Goal: Information Seeking & Learning: Learn about a topic

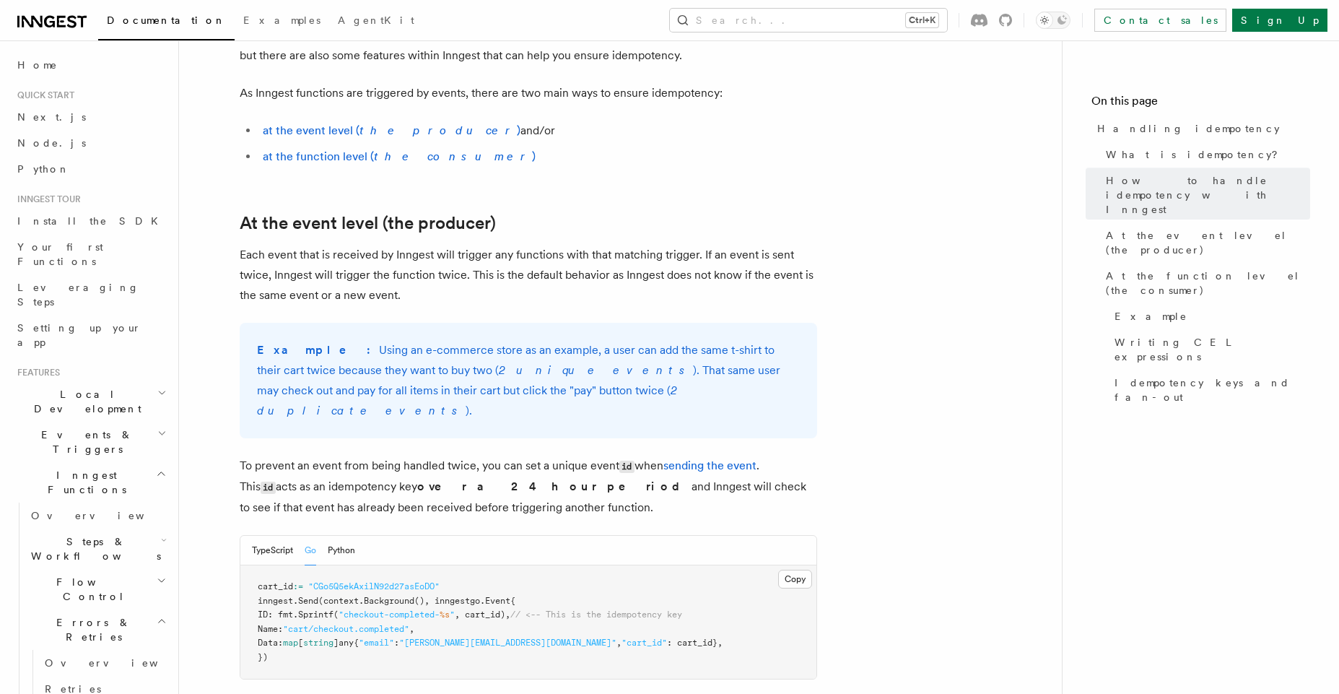
scroll to position [361, 0]
click at [227, 229] on div at bounding box center [225, 228] width 29 height 14
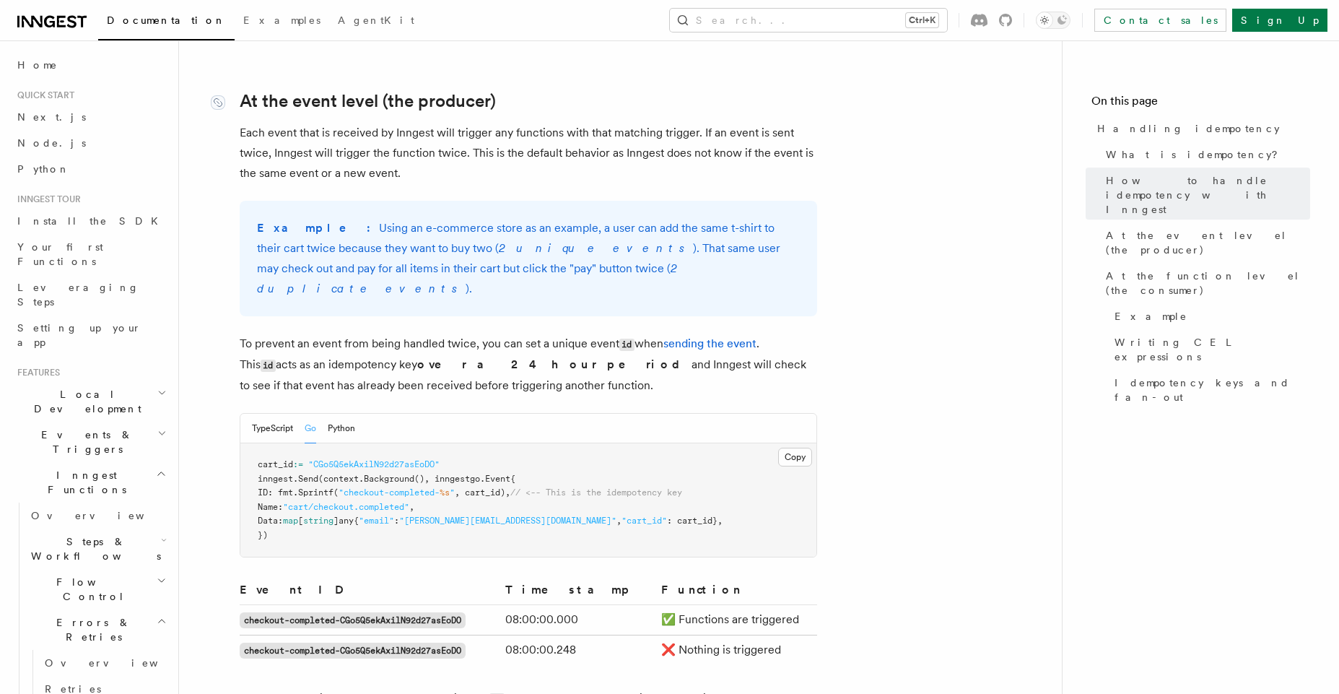
scroll to position [508, 0]
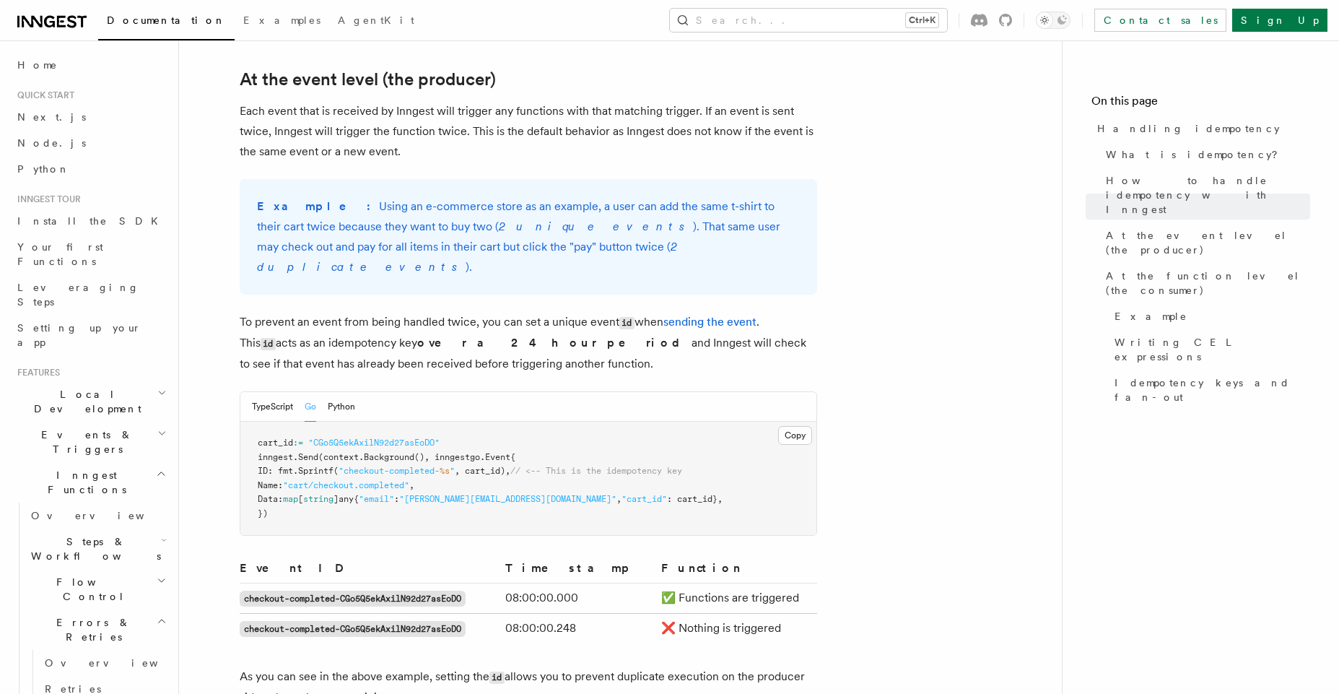
click at [421, 336] on strong "over a 24 hour period" at bounding box center [554, 343] width 274 height 14
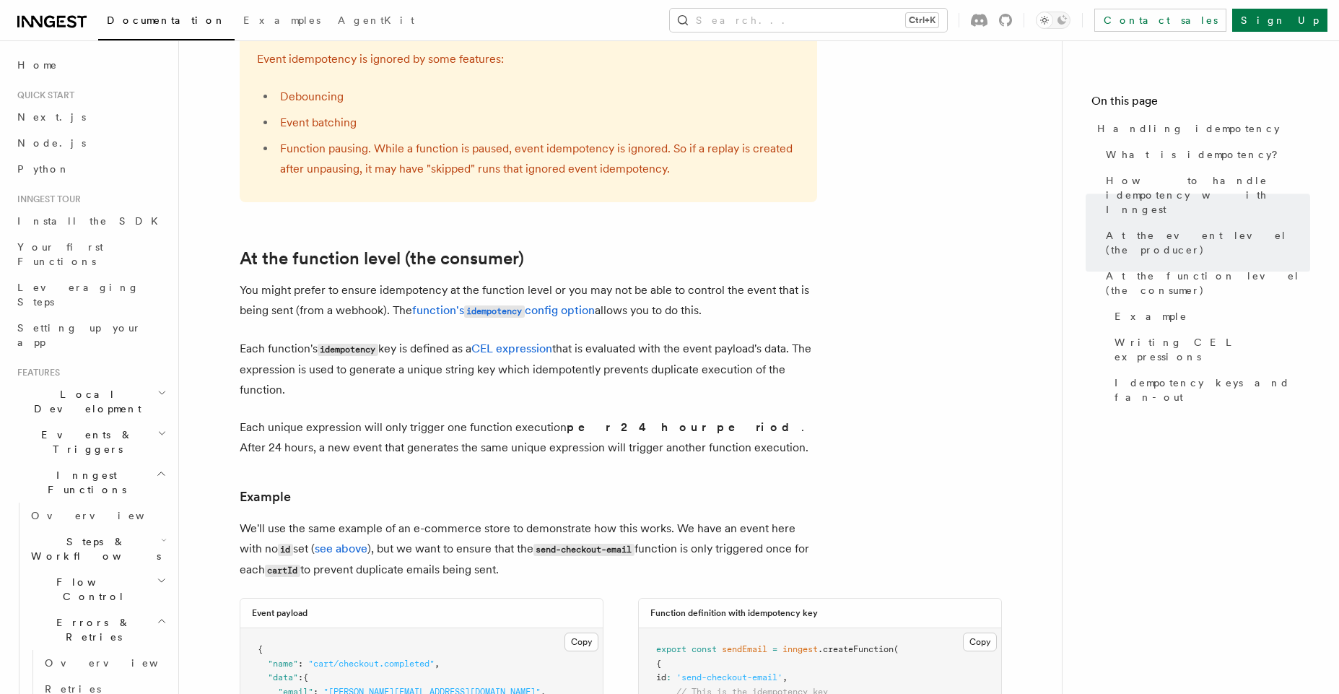
scroll to position [1461, 0]
click at [221, 257] on icon at bounding box center [218, 261] width 8 height 8
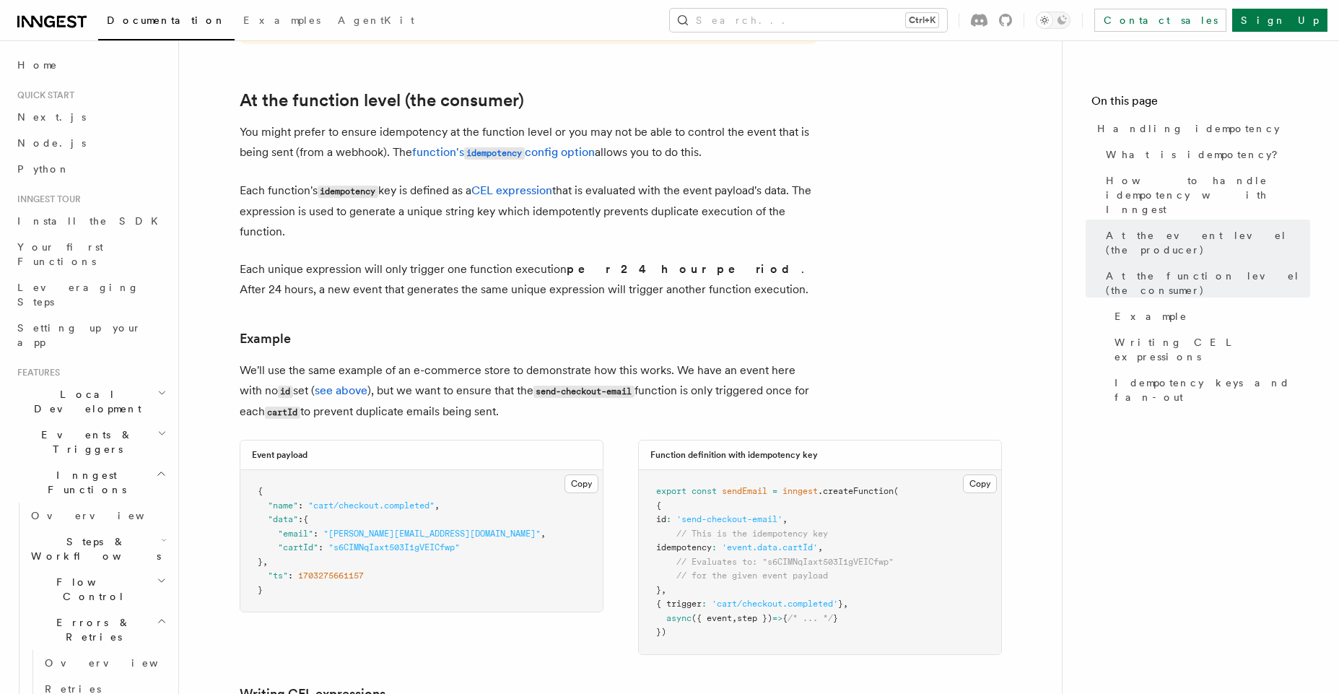
click at [475, 139] on p "You might prefer to ensure idempotency at the function level or you may not be …" at bounding box center [528, 142] width 577 height 41
click at [463, 139] on p "You might prefer to ensure idempotency at the function level or you may not be …" at bounding box center [528, 142] width 577 height 41
click at [441, 145] on link "function's idempotency config option" at bounding box center [503, 152] width 183 height 14
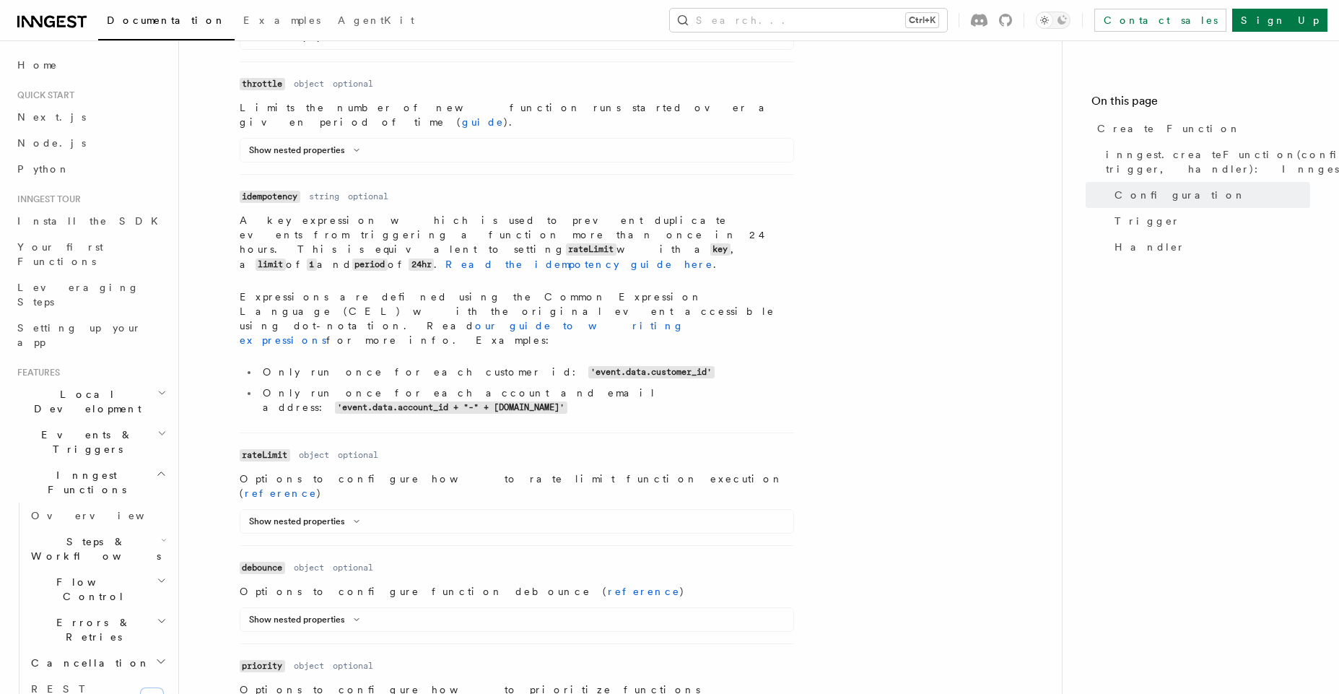
scroll to position [745, 0]
click at [339, 613] on button "Show nested properties" at bounding box center [307, 619] width 116 height 12
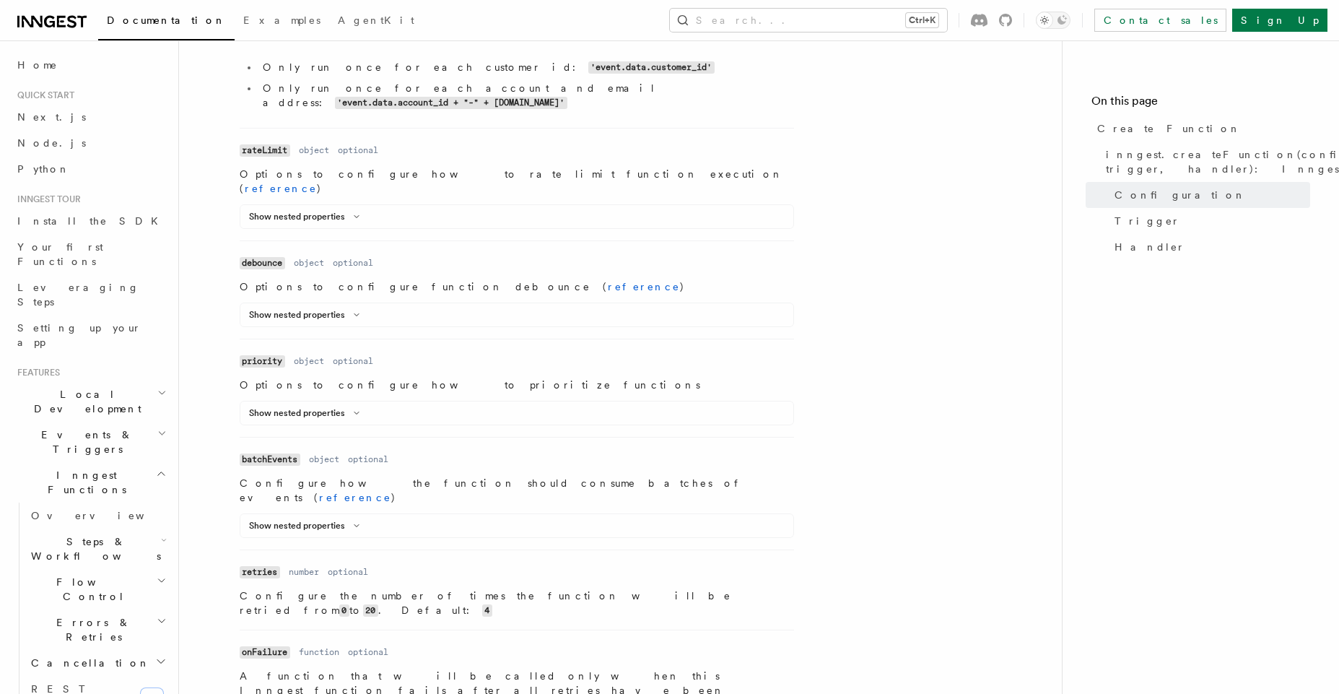
scroll to position [982, 0]
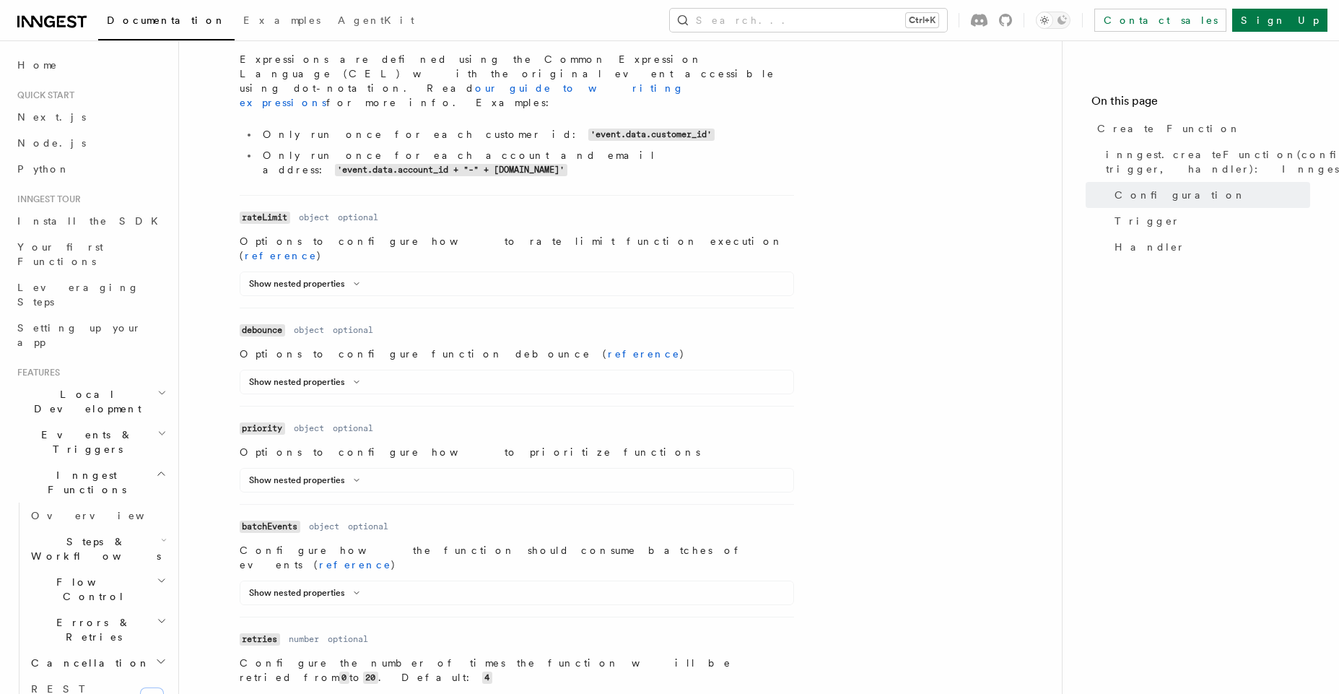
click at [53, 387] on span "Local Development" at bounding box center [85, 401] width 146 height 29
click at [69, 557] on span "Events & Triggers" at bounding box center [85, 571] width 146 height 29
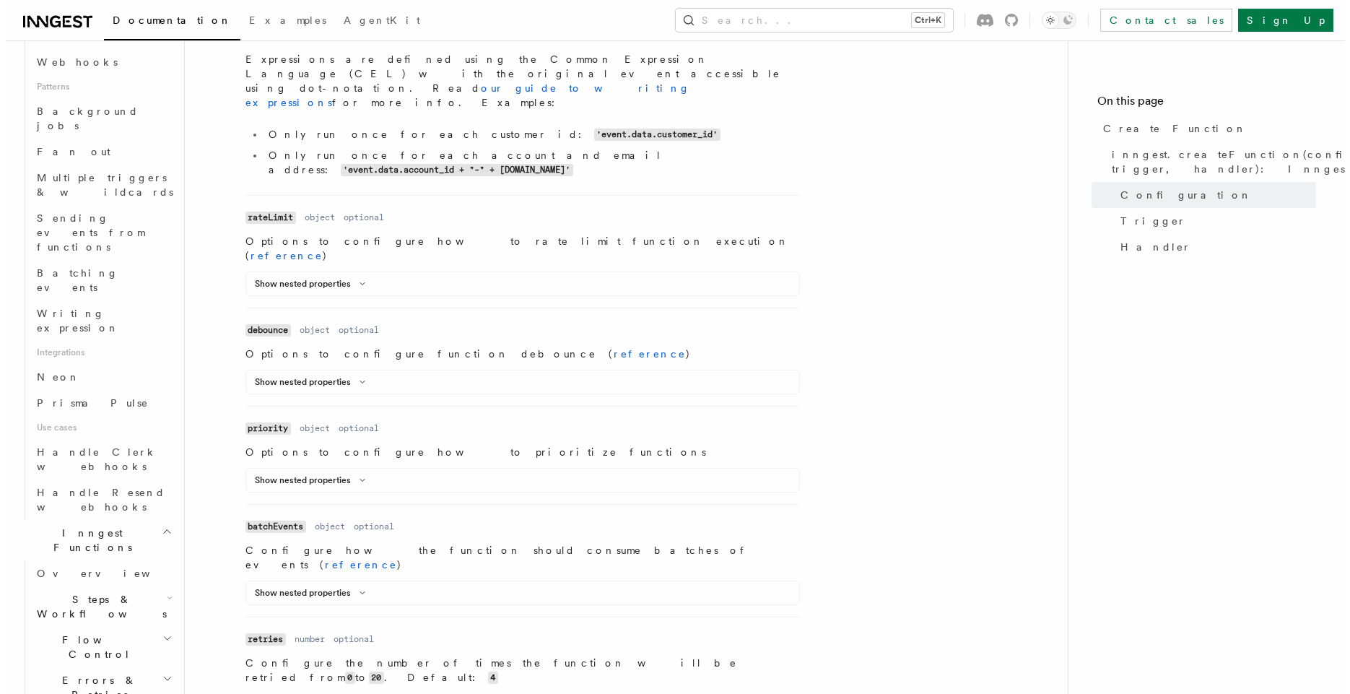
scroll to position [782, 0]
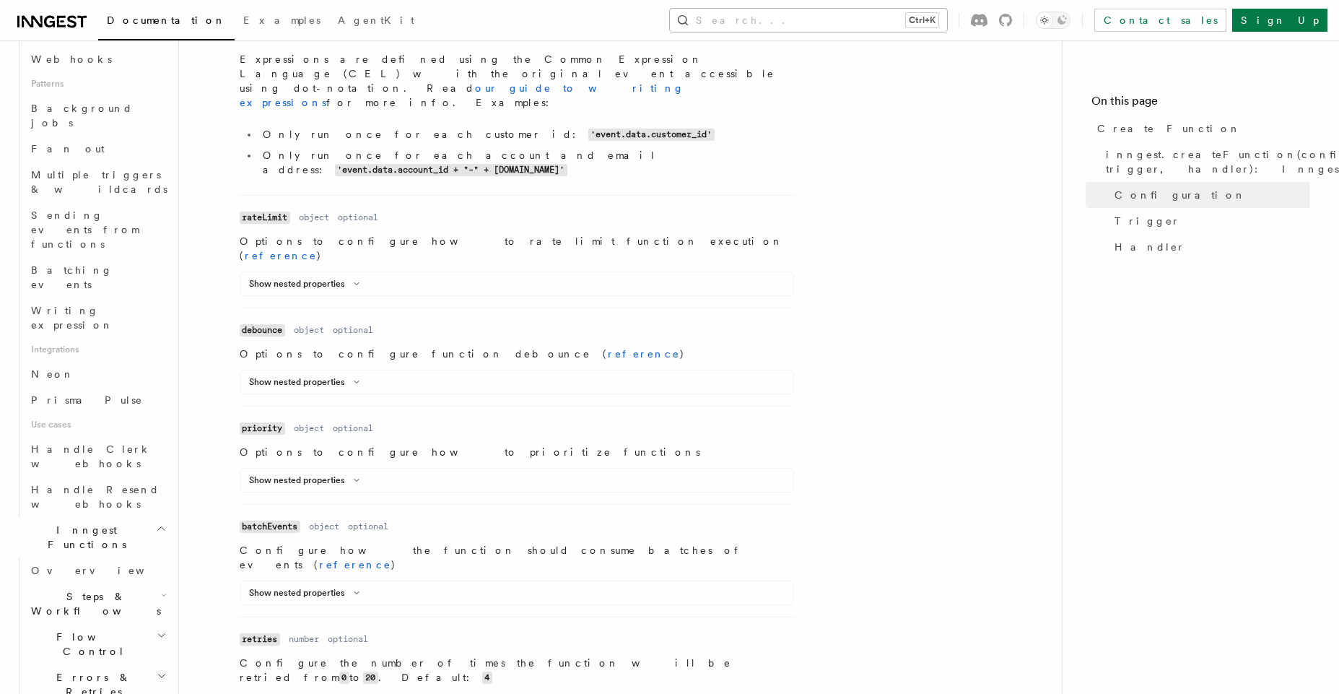
click at [798, 27] on button "Search... Ctrl+K" at bounding box center [808, 20] width 277 height 23
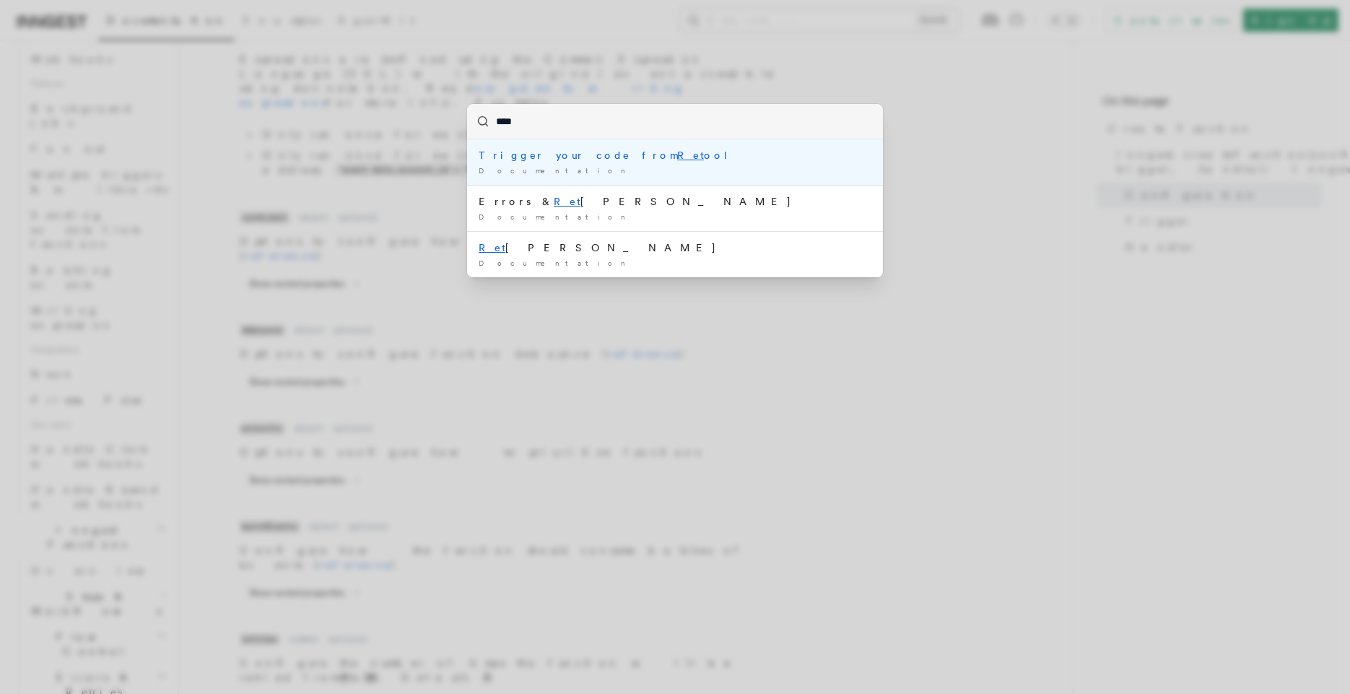
type input "*****"
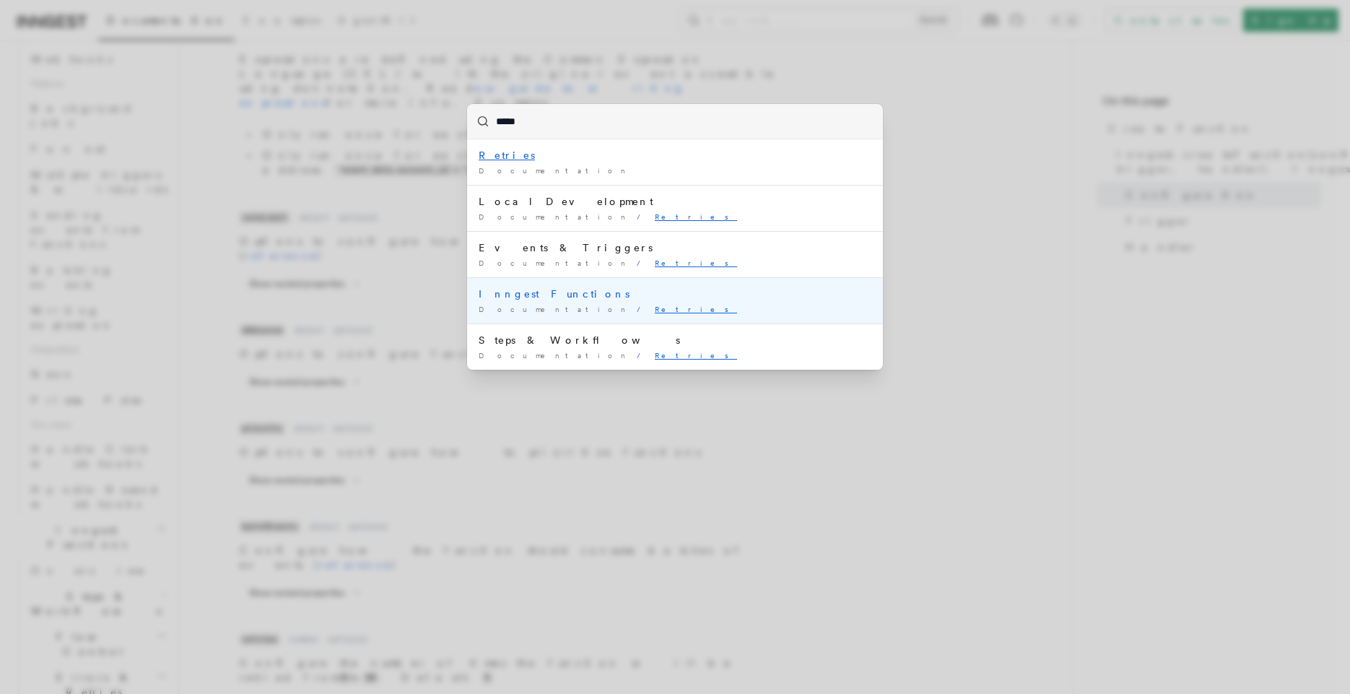
click at [655, 312] on mark "Retries" at bounding box center [696, 309] width 82 height 9
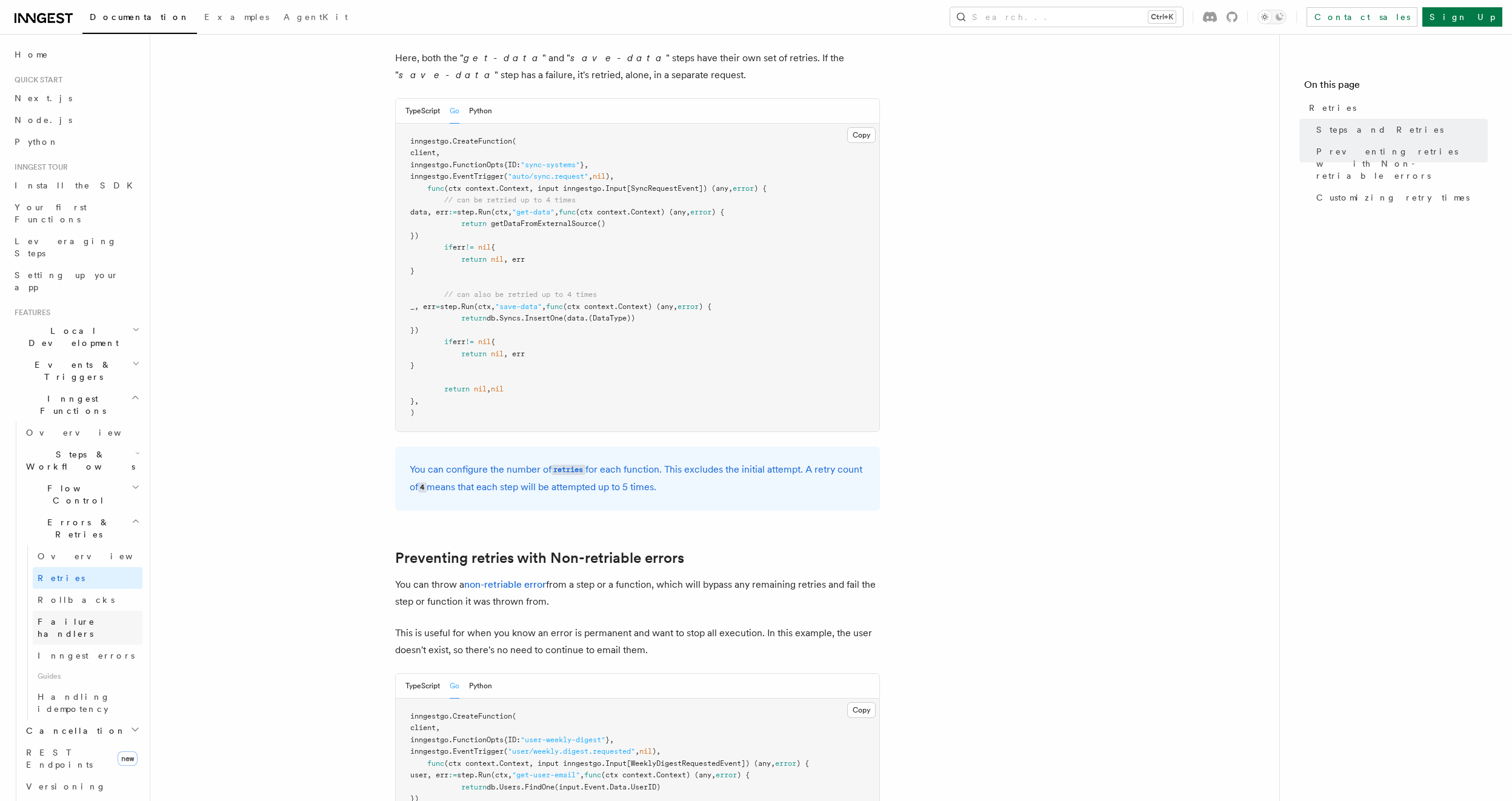
click at [86, 582] on span "Failure handlers" at bounding box center [66, 628] width 58 height 22
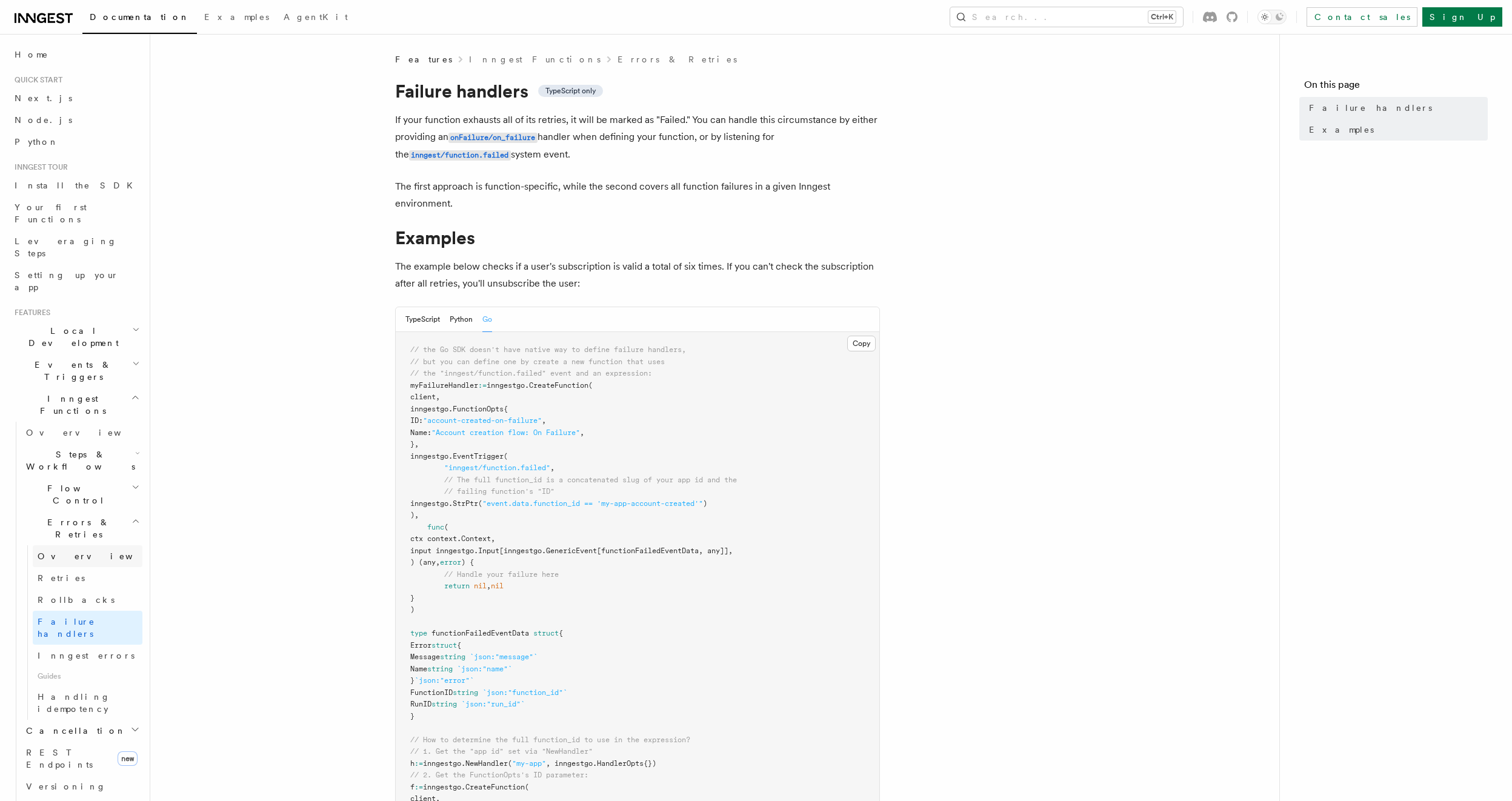
click at [56, 552] on span "Overview" at bounding box center [100, 557] width 125 height 10
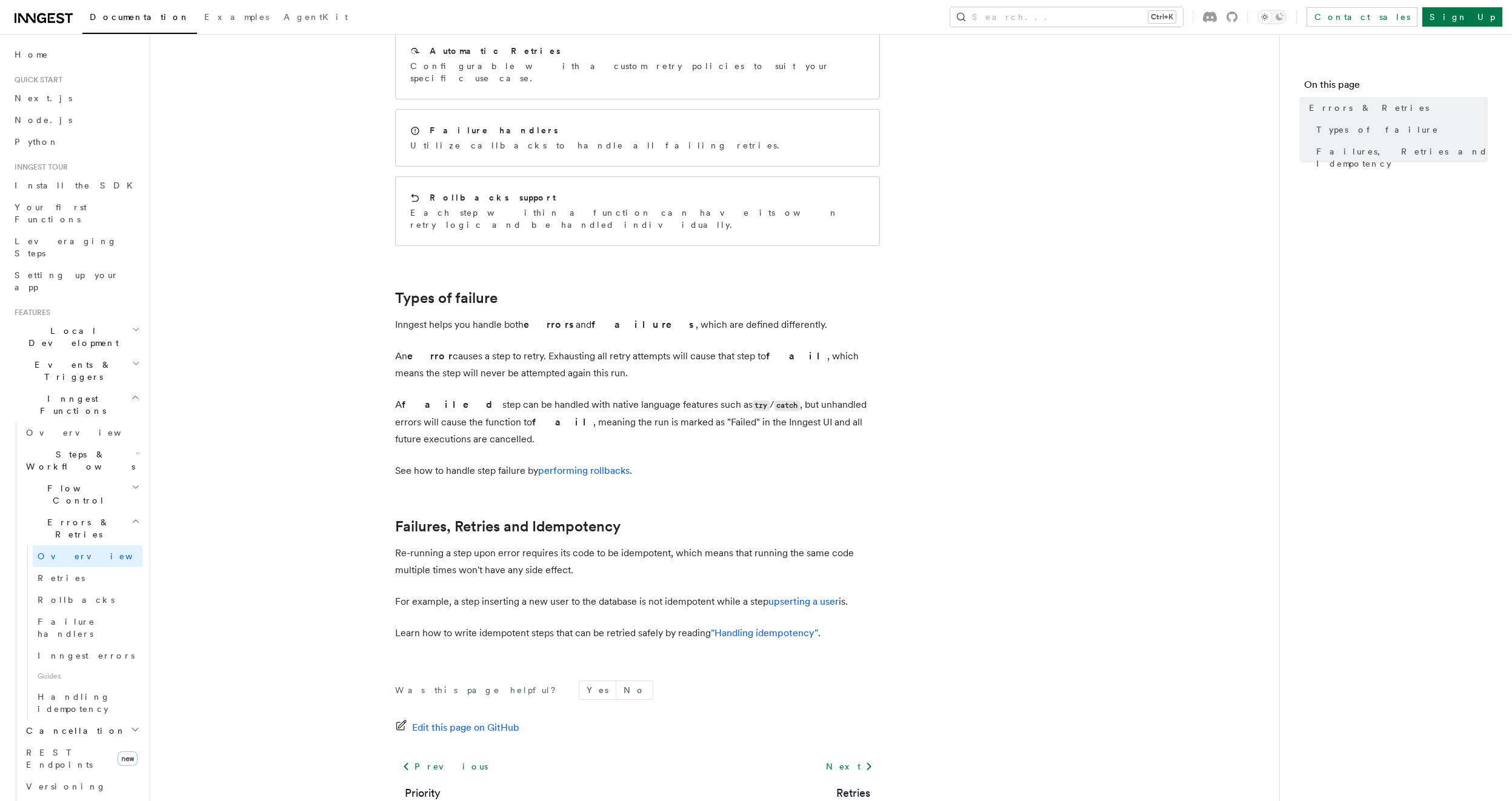
scroll to position [241, 0]
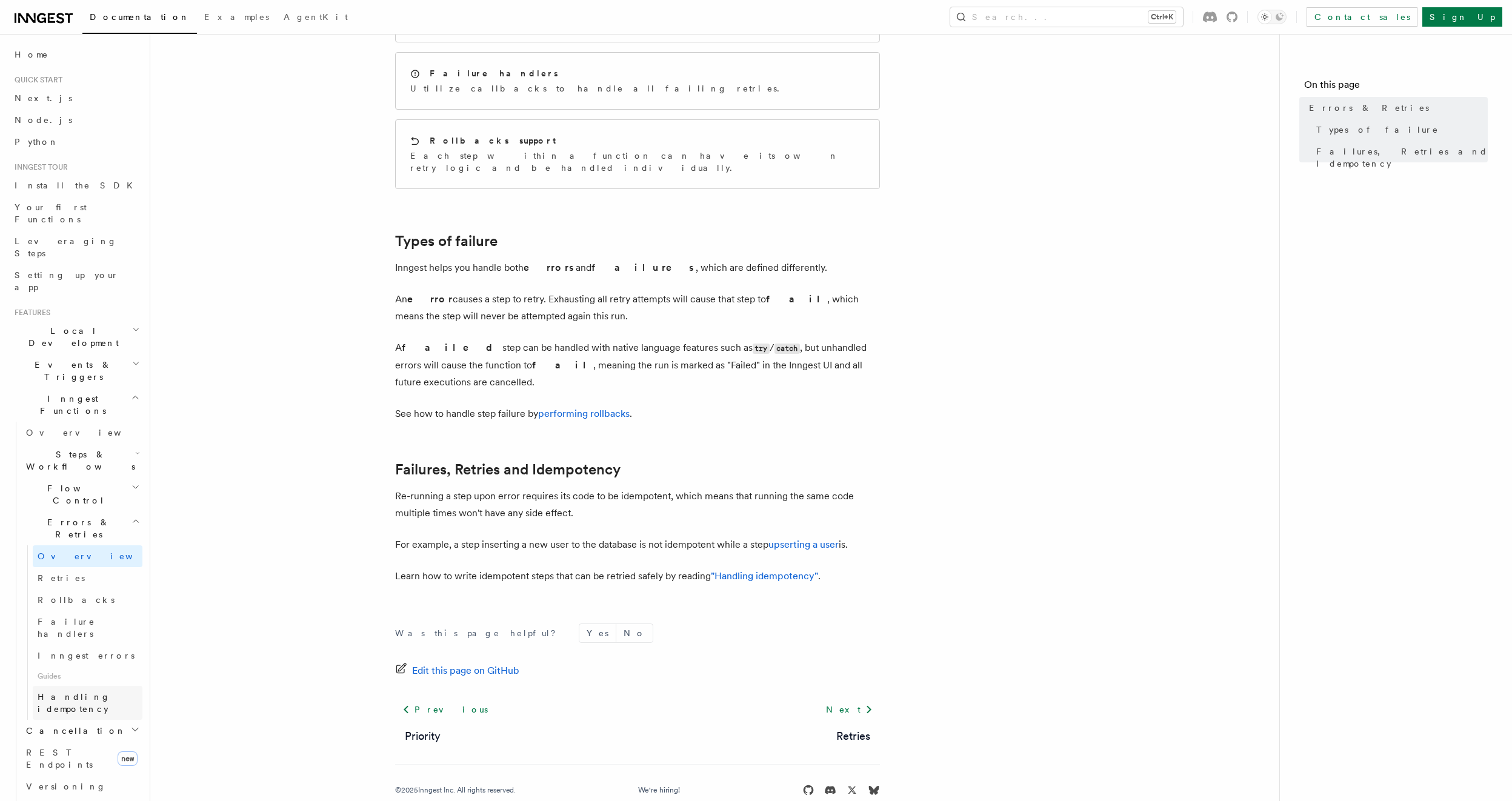
click at [77, 582] on span "Handling idempotency" at bounding box center [74, 703] width 73 height 22
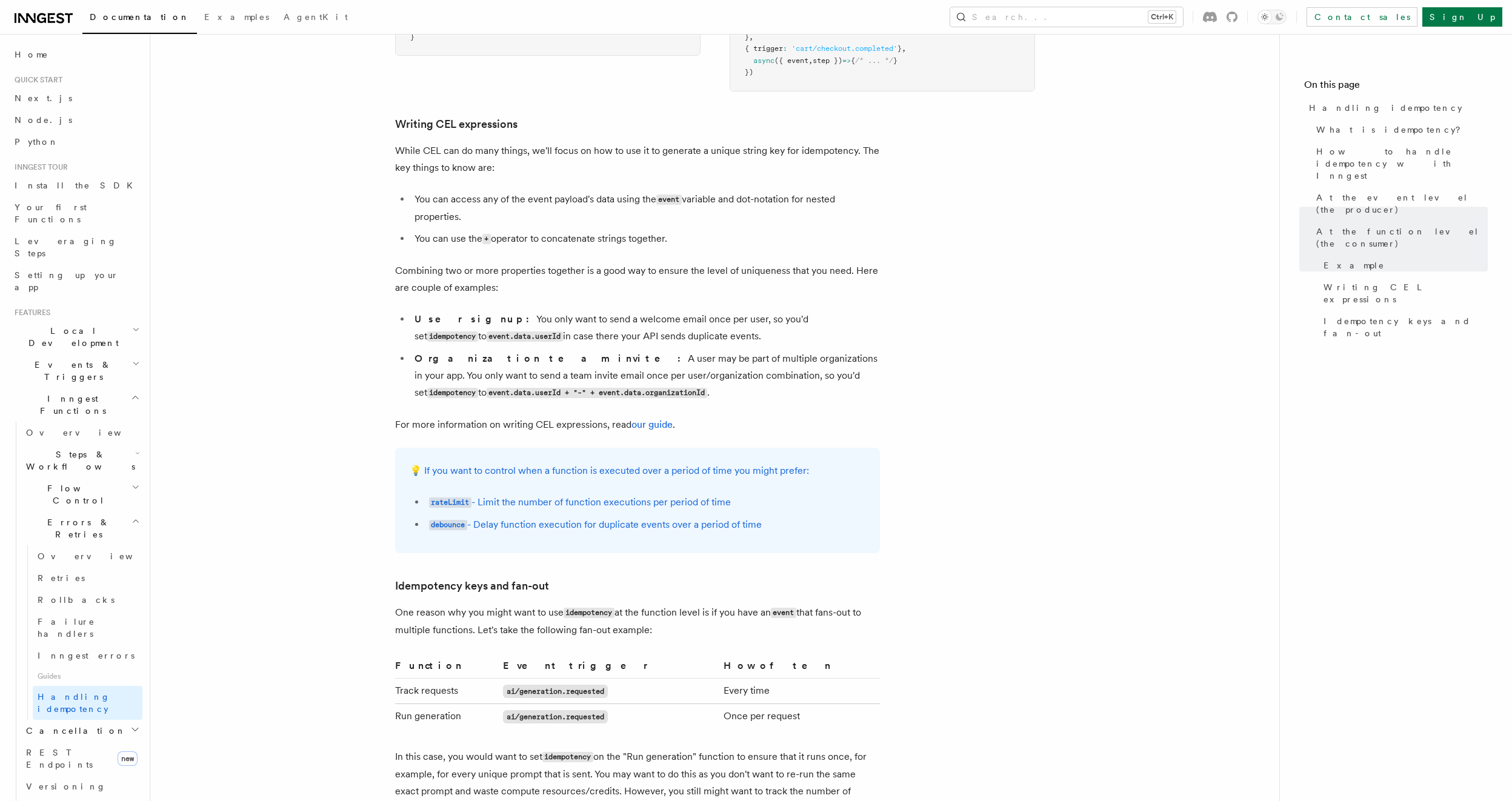
scroll to position [2098, 0]
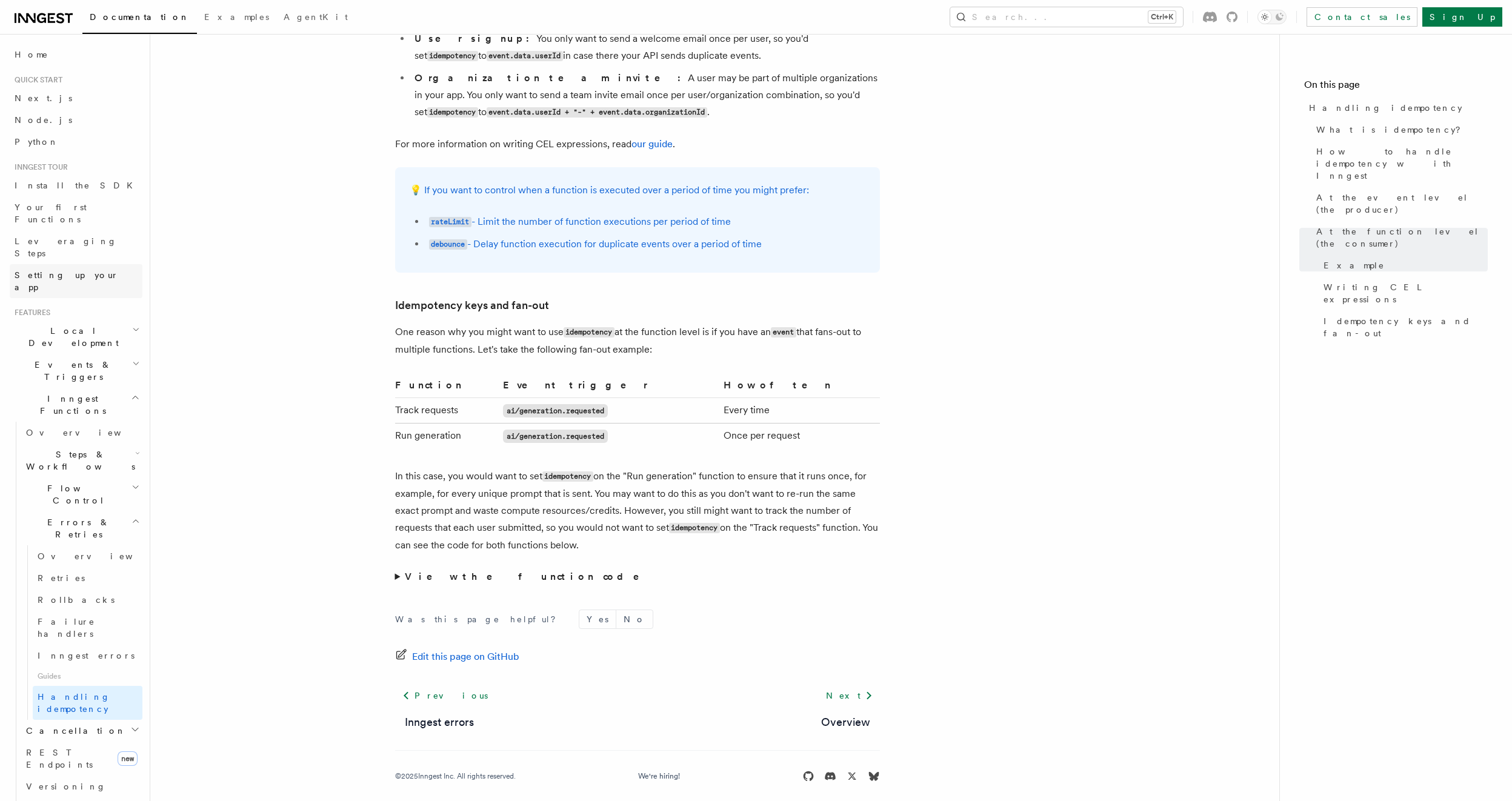
click at [83, 270] on span "Setting up your app" at bounding box center [66, 281] width 104 height 22
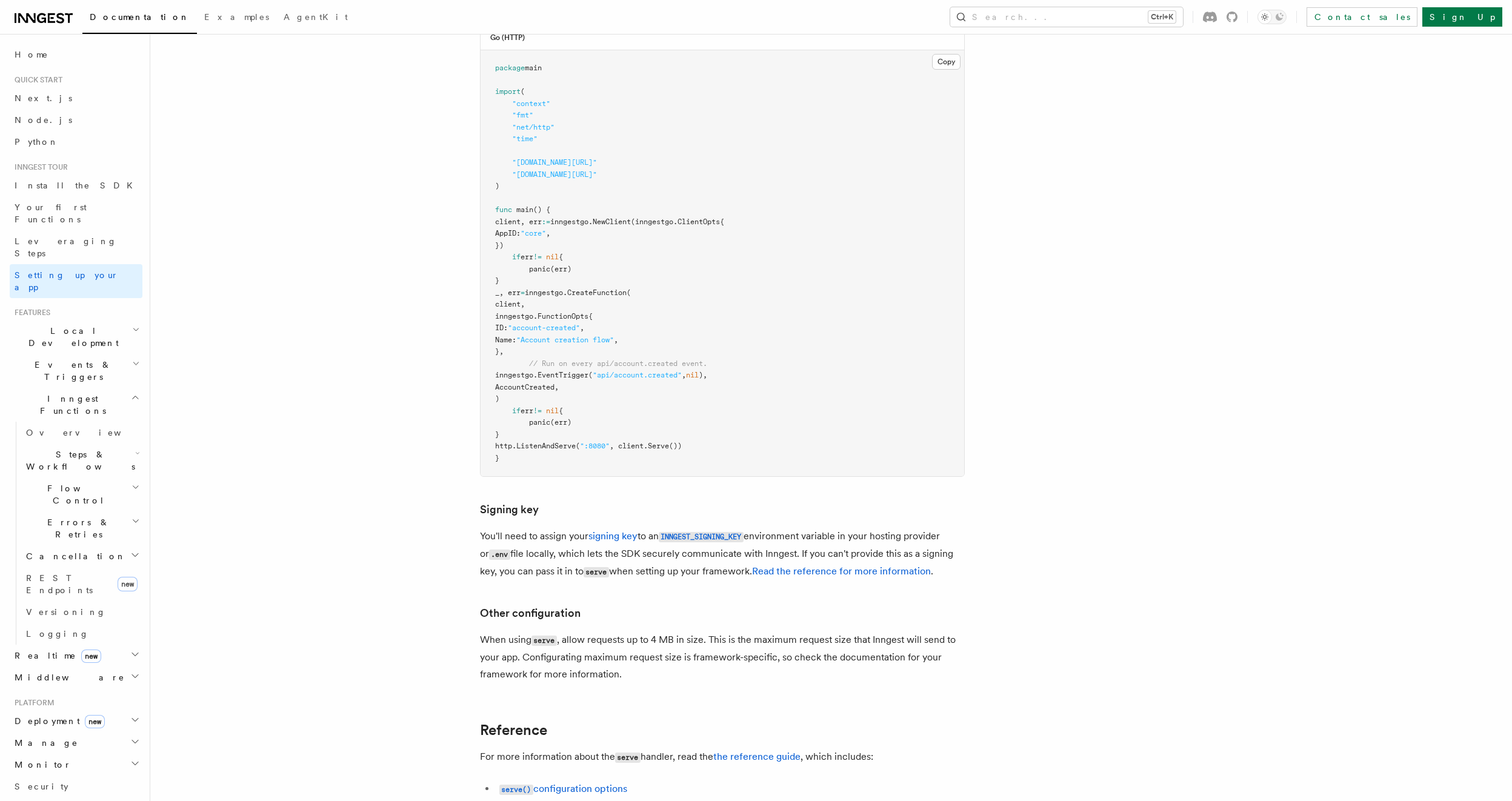
scroll to position [776, 0]
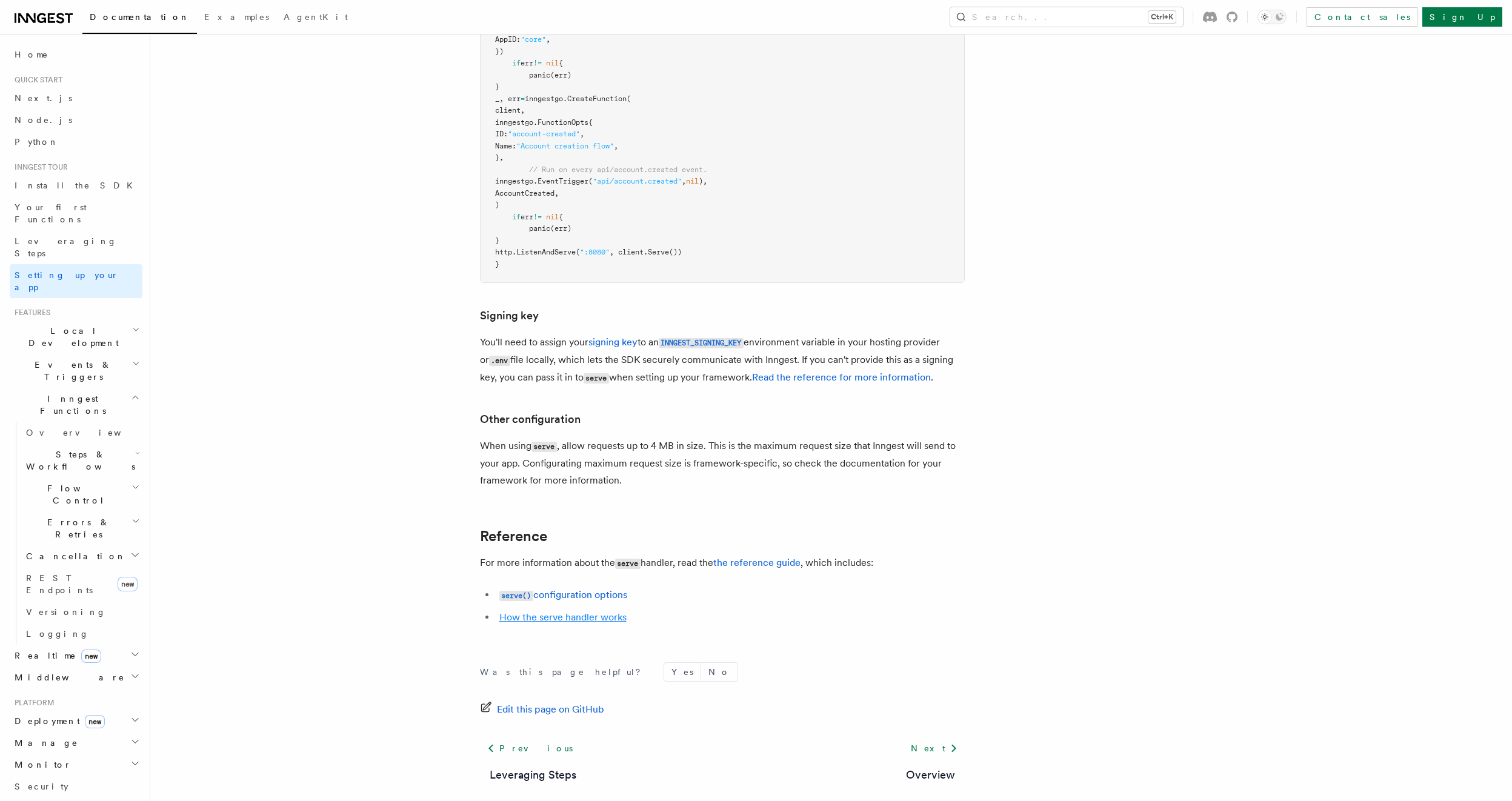
click at [553, 582] on link "How the serve handler works" at bounding box center [563, 617] width 128 height 12
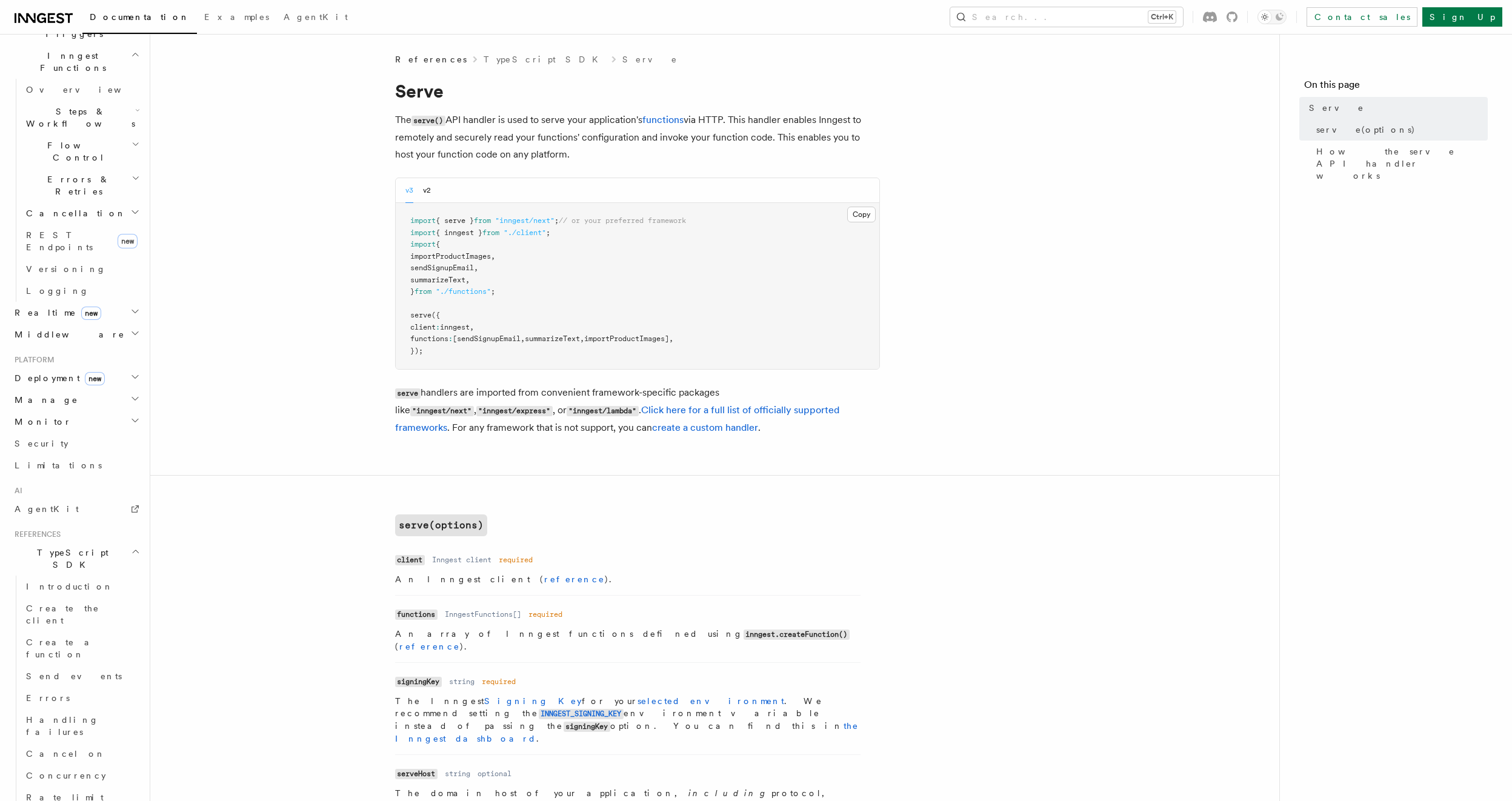
scroll to position [364, 0]
click at [69, 582] on link "Singleton" at bounding box center [81, 798] width 121 height 22
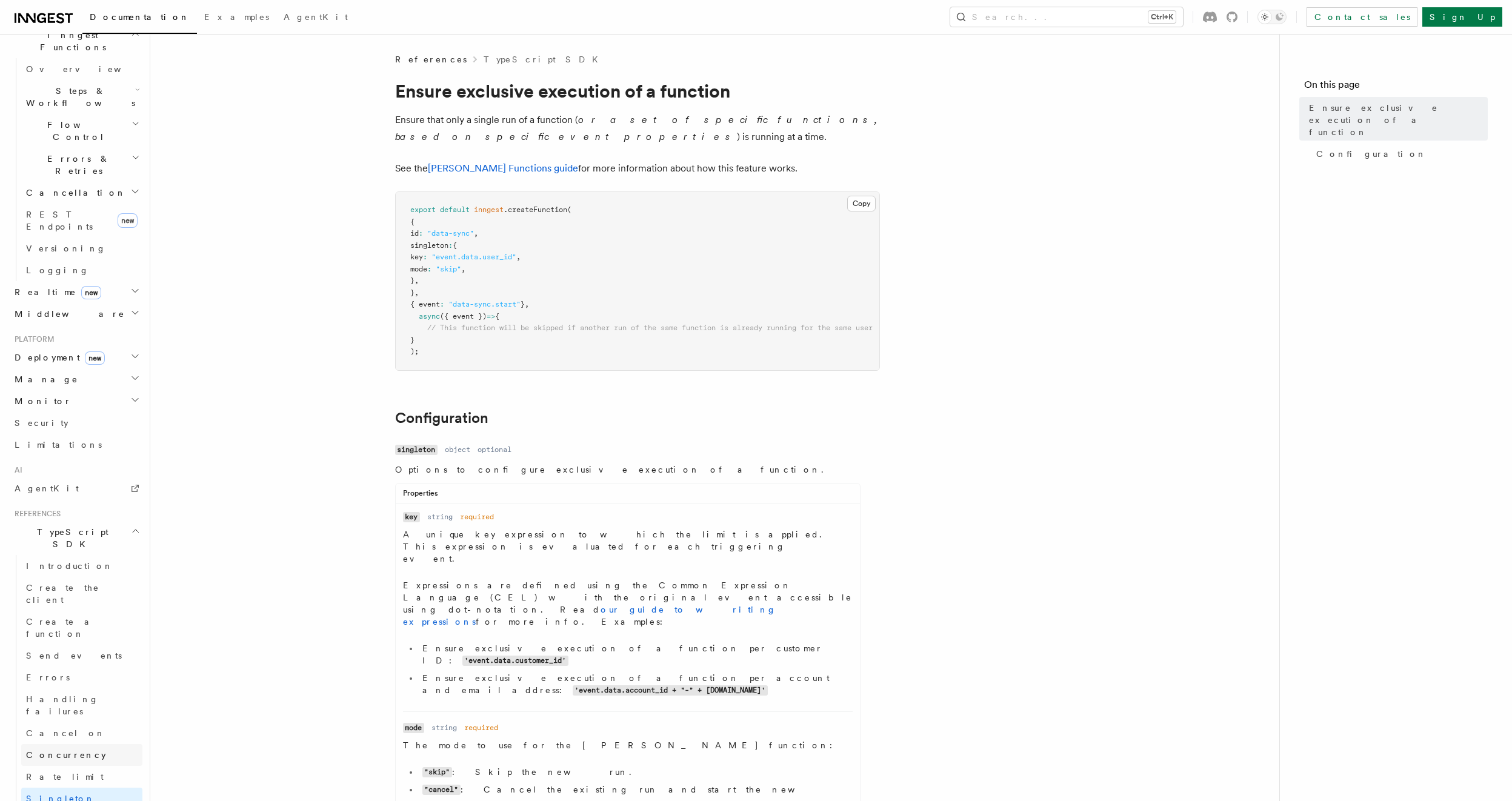
click at [65, 582] on span "Concurrency" at bounding box center [65, 756] width 80 height 10
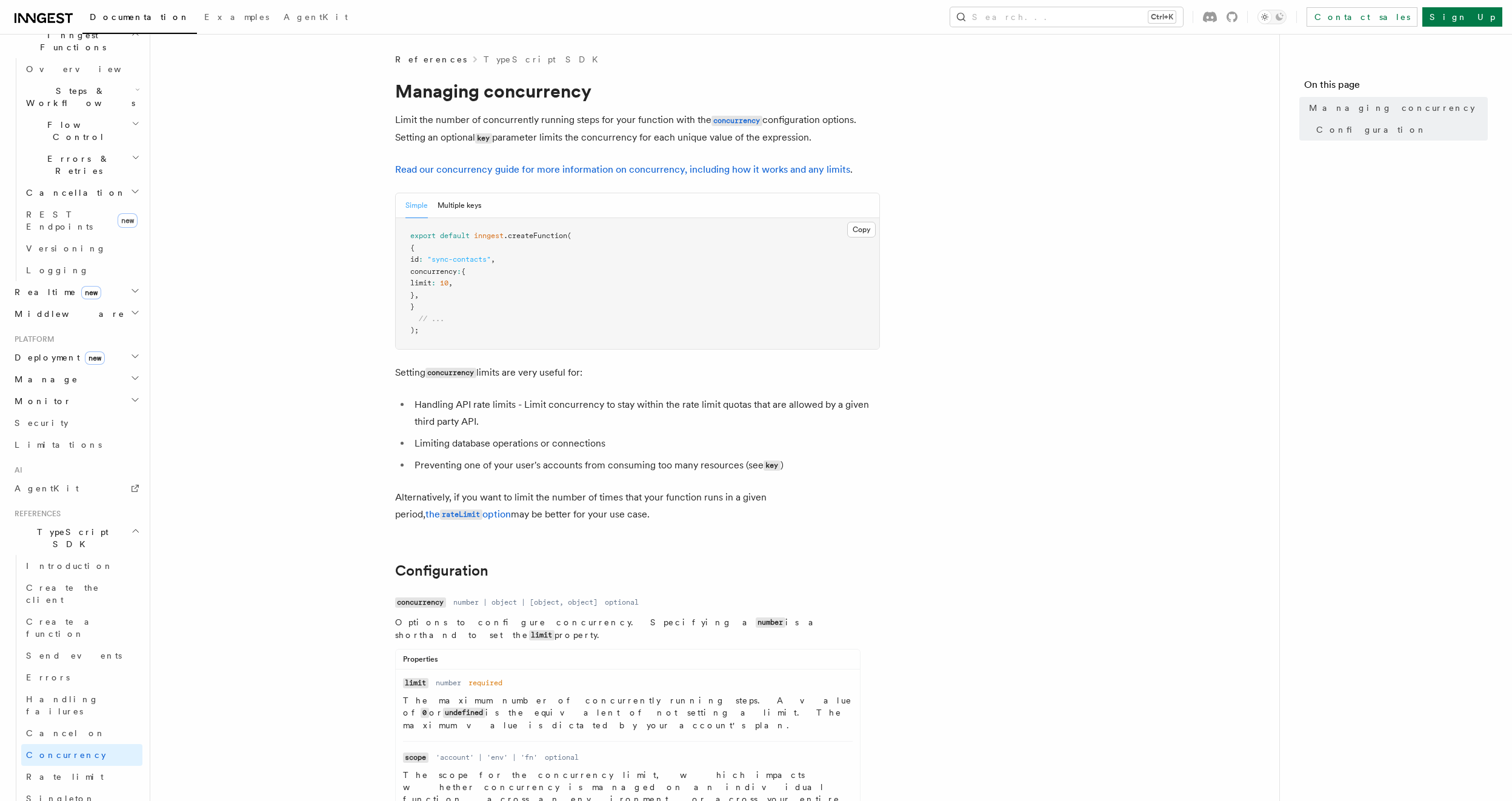
click at [65, 582] on span "Concurrency" at bounding box center [65, 756] width 80 height 10
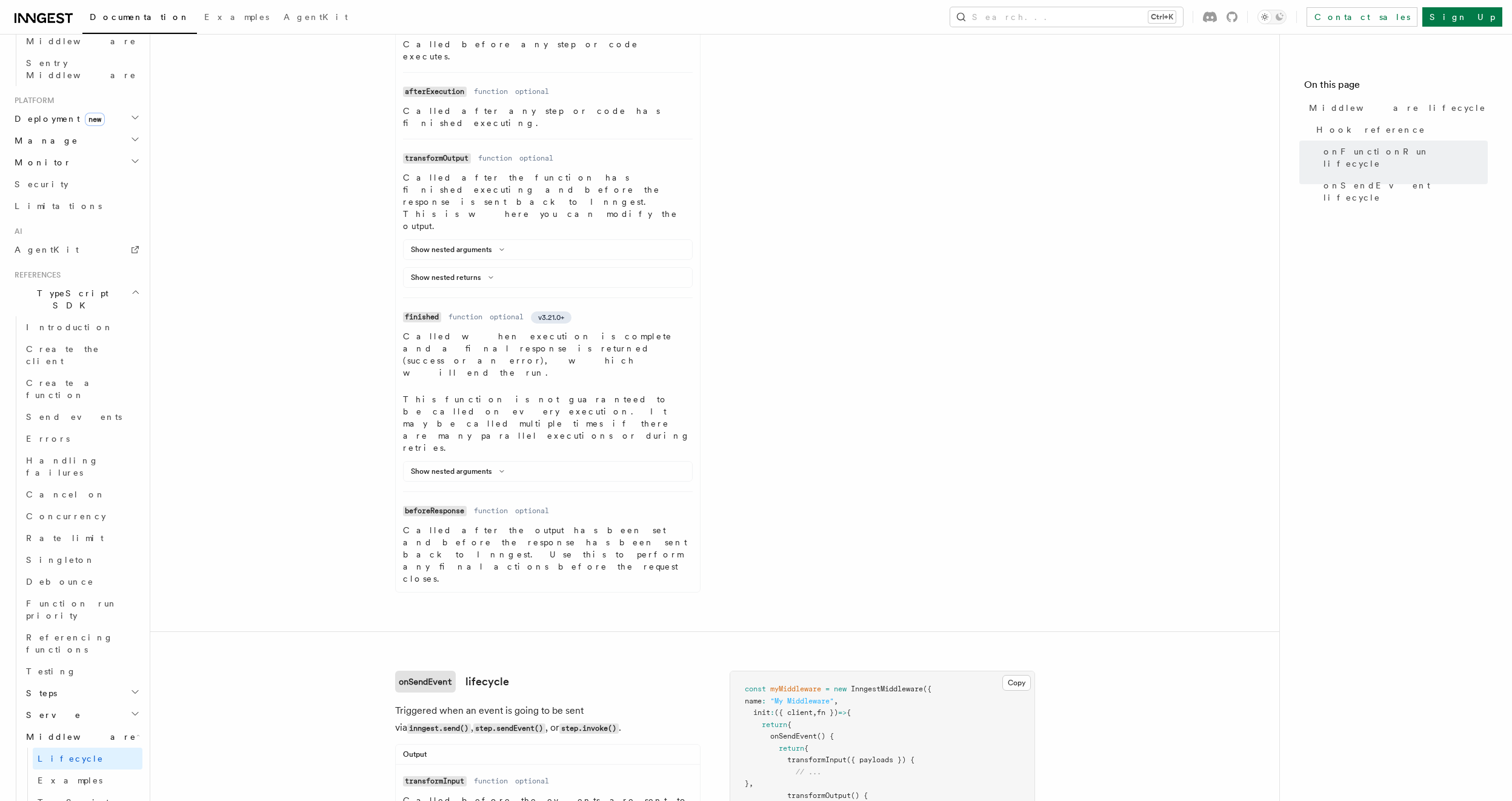
scroll to position [1018, 0]
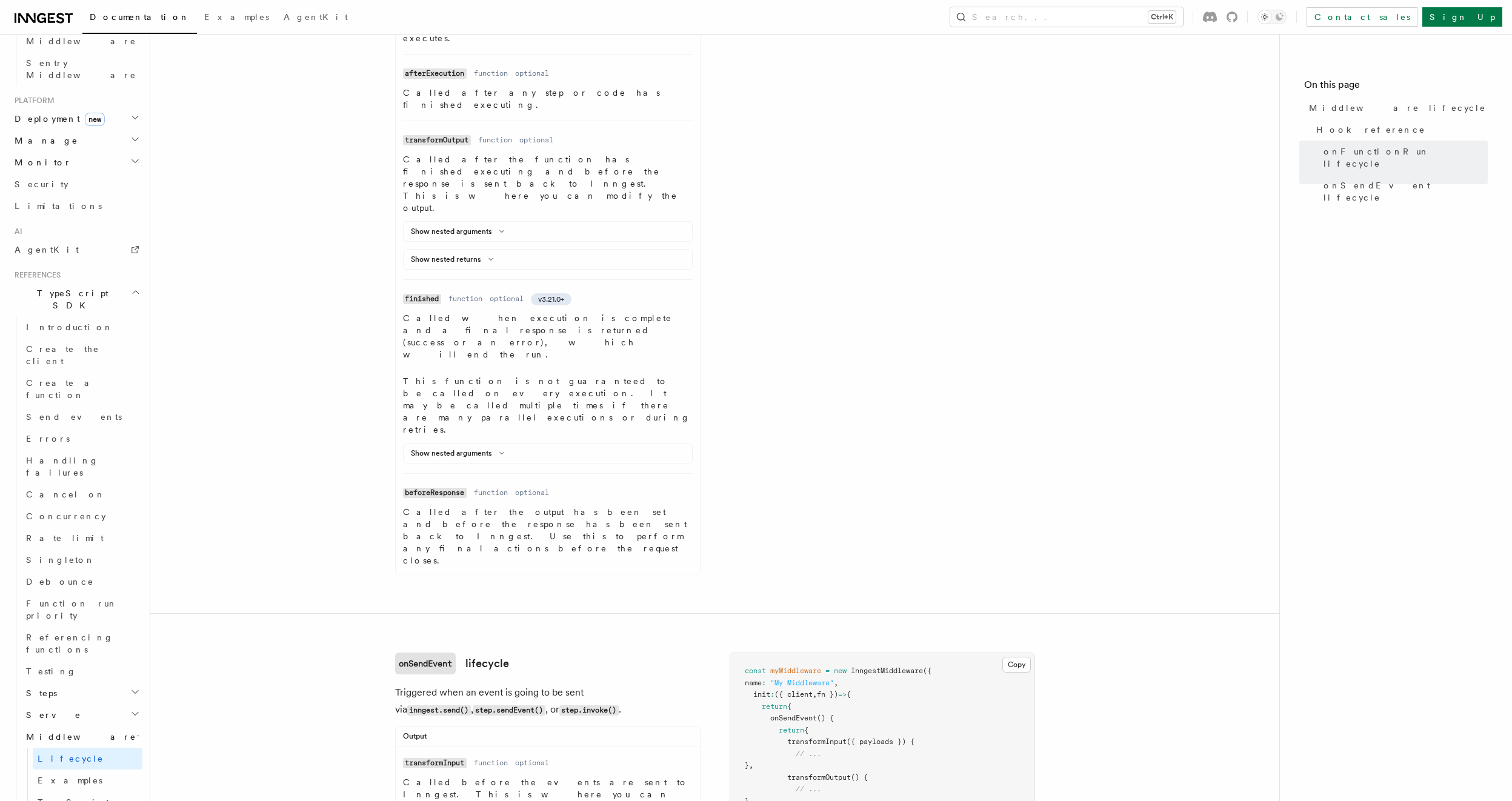
click at [55, 582] on h2 "Serve" at bounding box center [81, 715] width 121 height 22
click at [66, 582] on span "Configuration" at bounding box center [92, 737] width 110 height 10
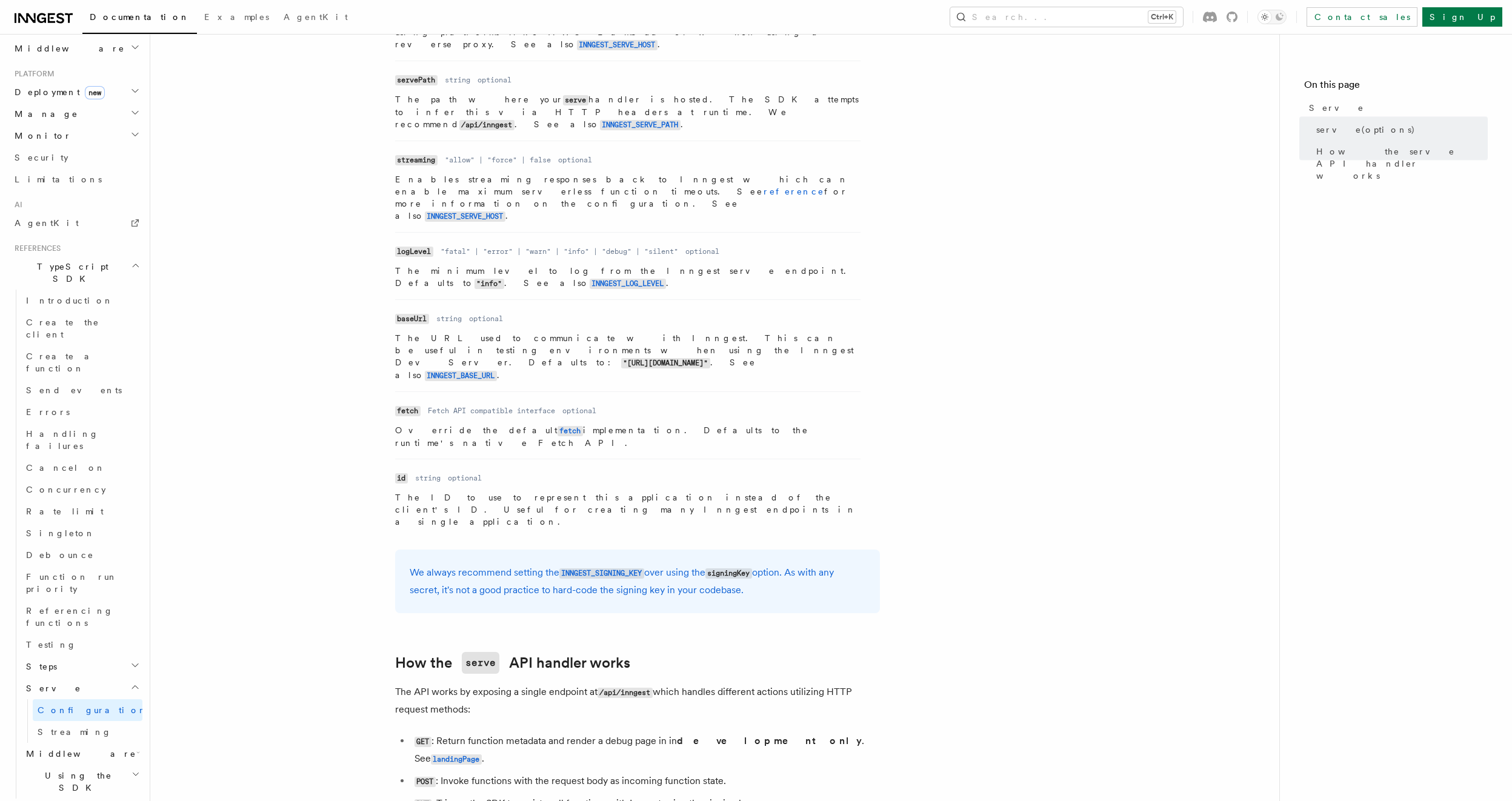
scroll to position [800, 0]
click at [115, 582] on h2 "Steps" at bounding box center [81, 667] width 121 height 22
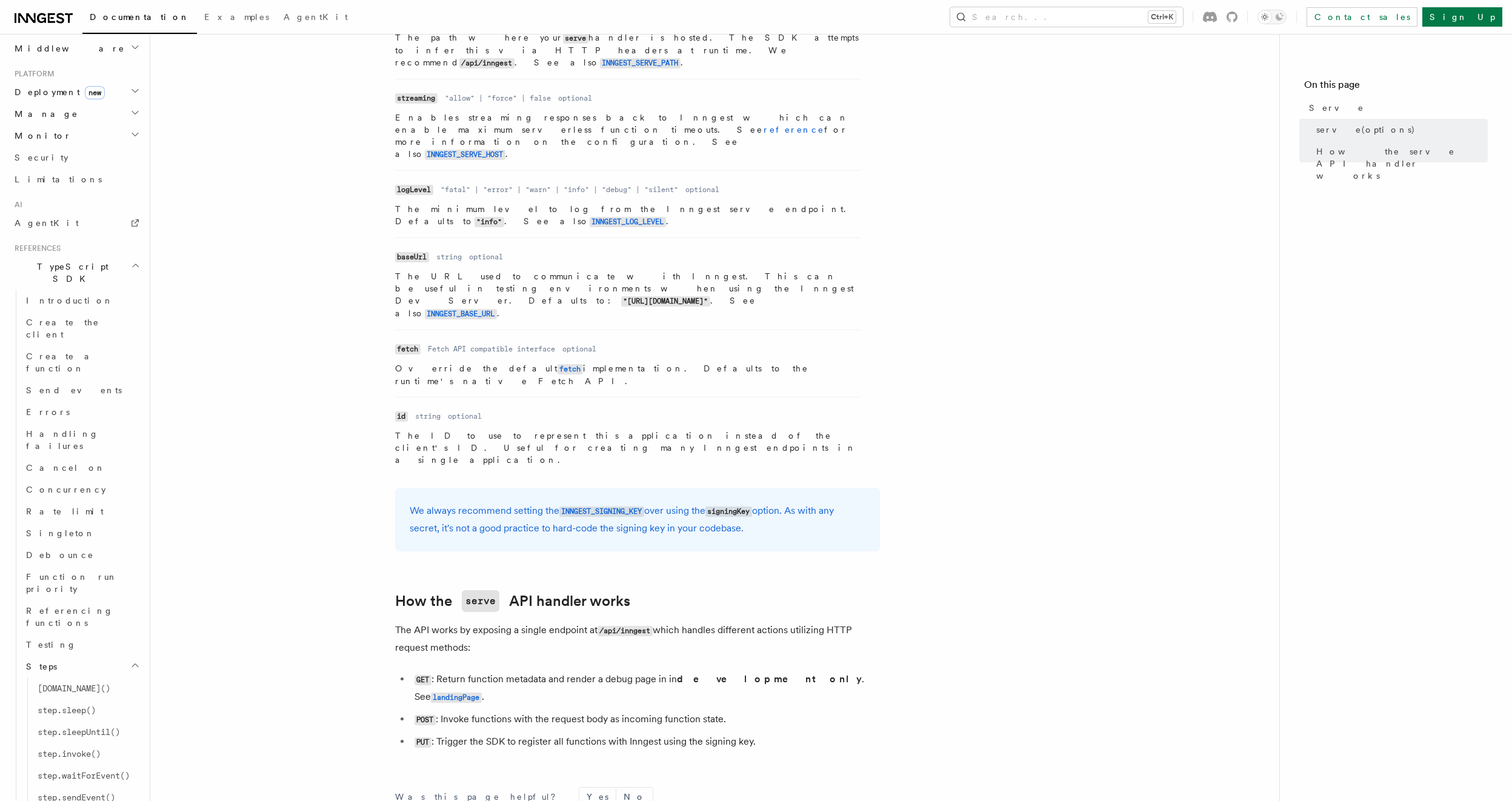
scroll to position [877, 0]
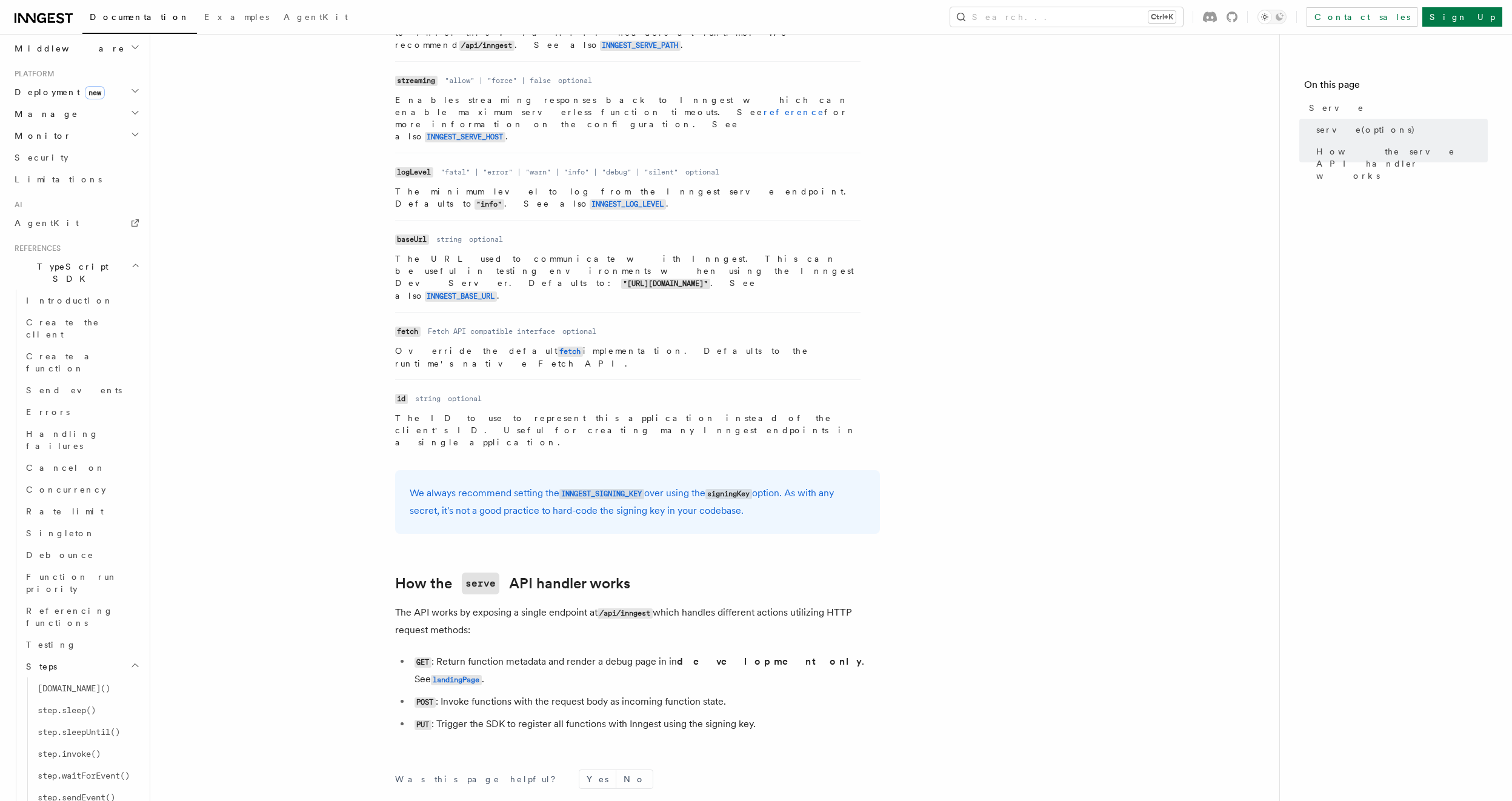
drag, startPoint x: 55, startPoint y: 715, endPoint x: 56, endPoint y: 707, distance: 8.1
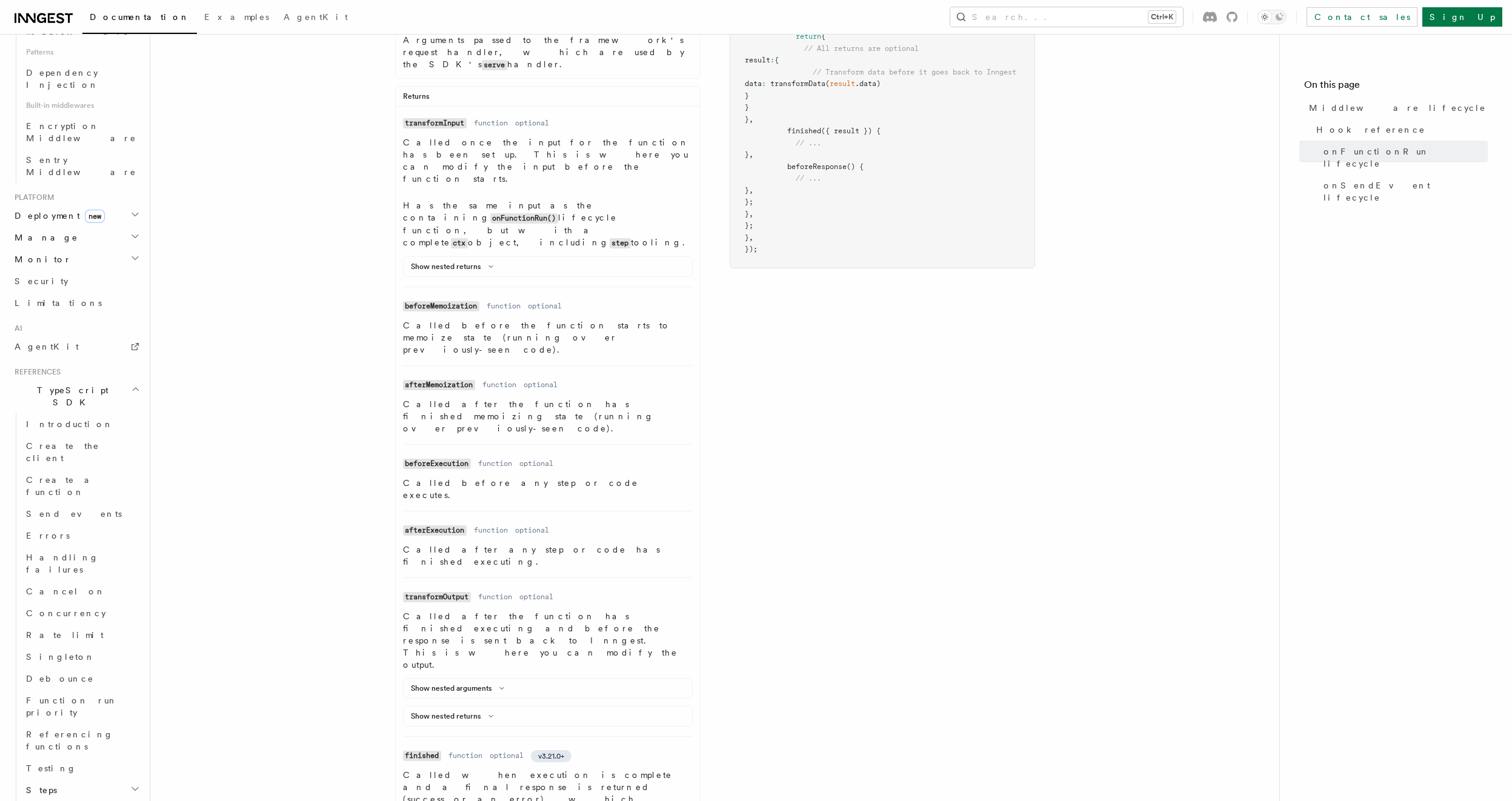
scroll to position [582, 0]
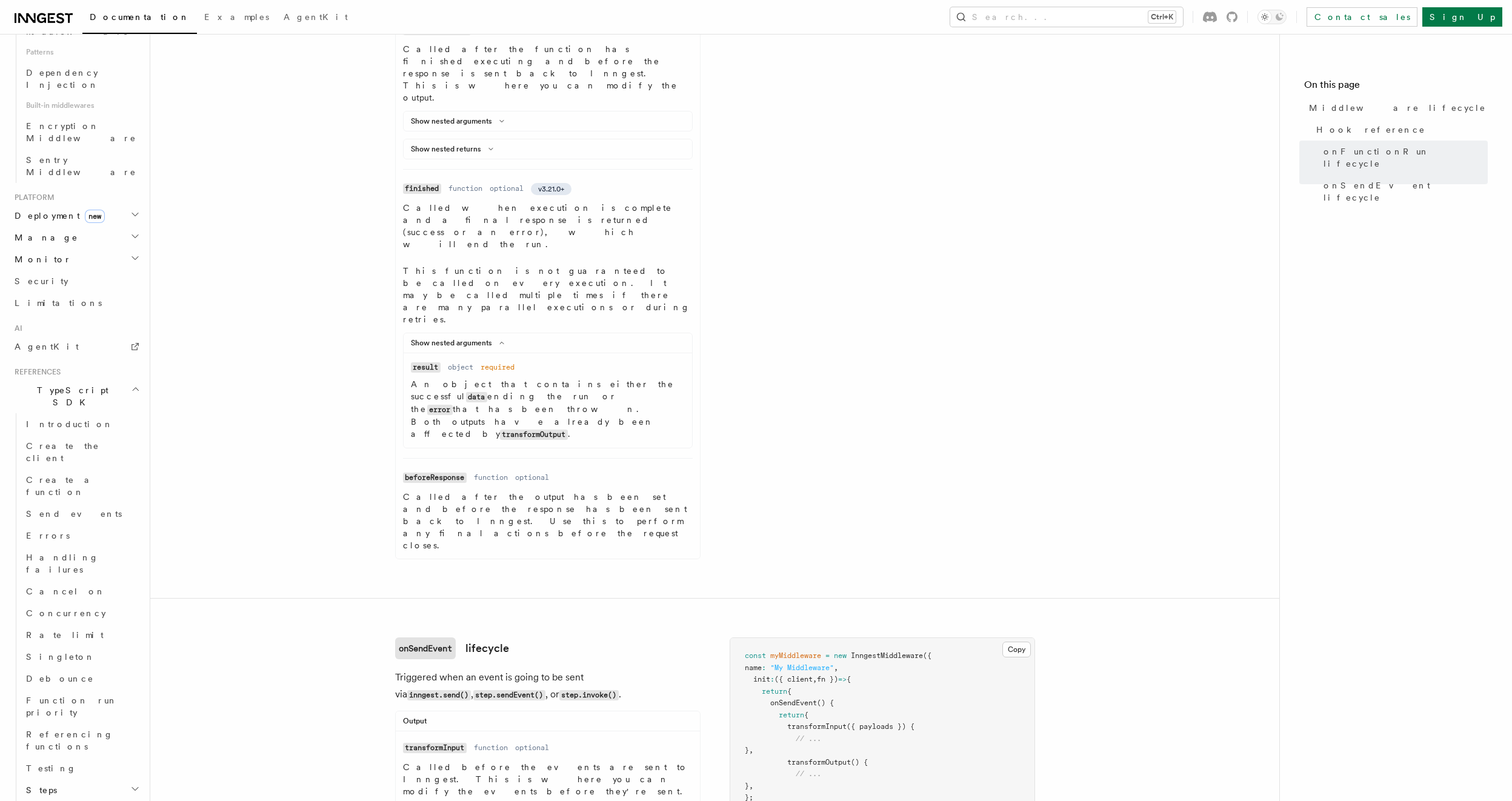
scroll to position [1144, 0]
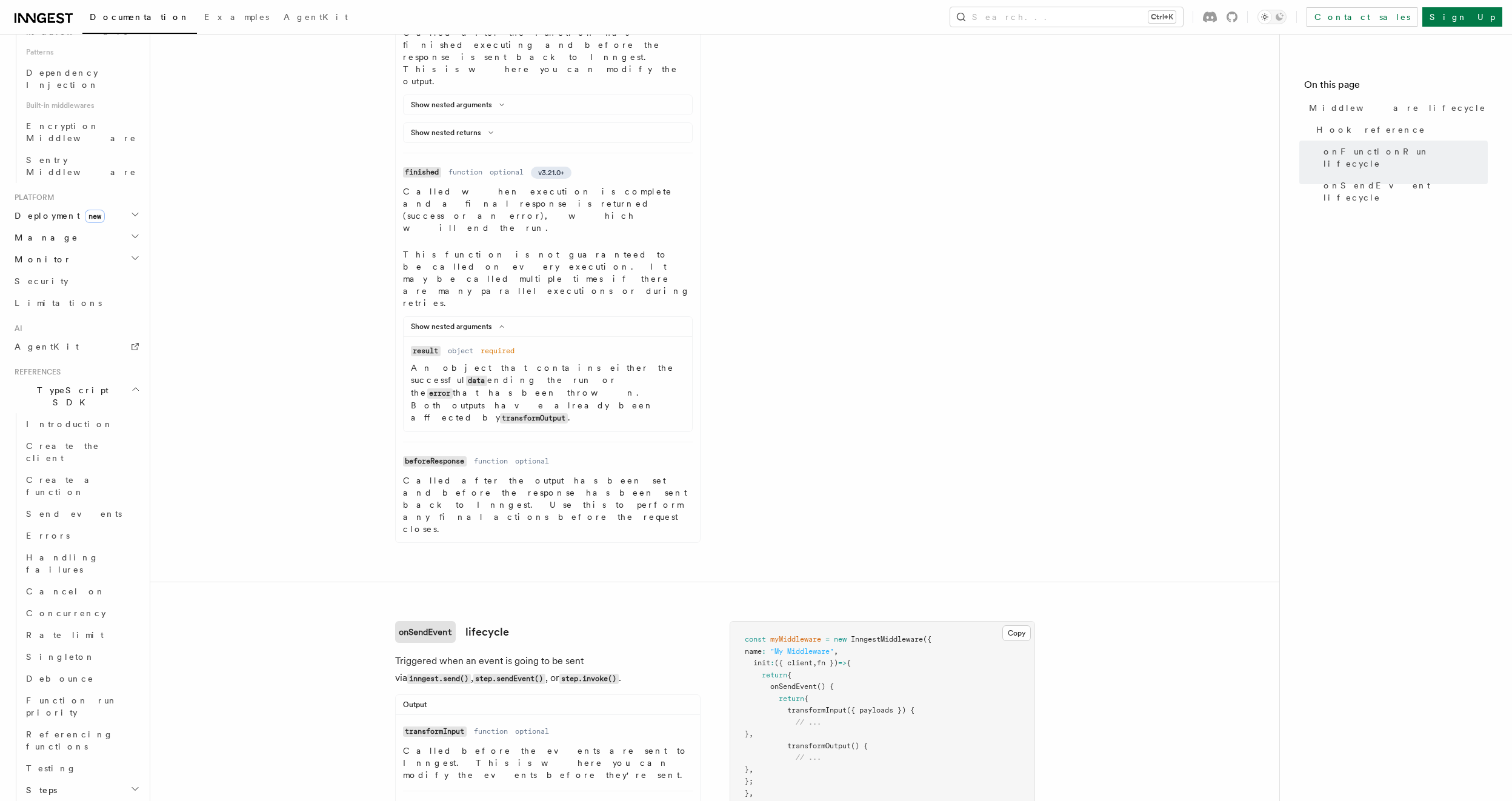
drag, startPoint x: 484, startPoint y: 537, endPoint x: 461, endPoint y: 542, distance: 23.5
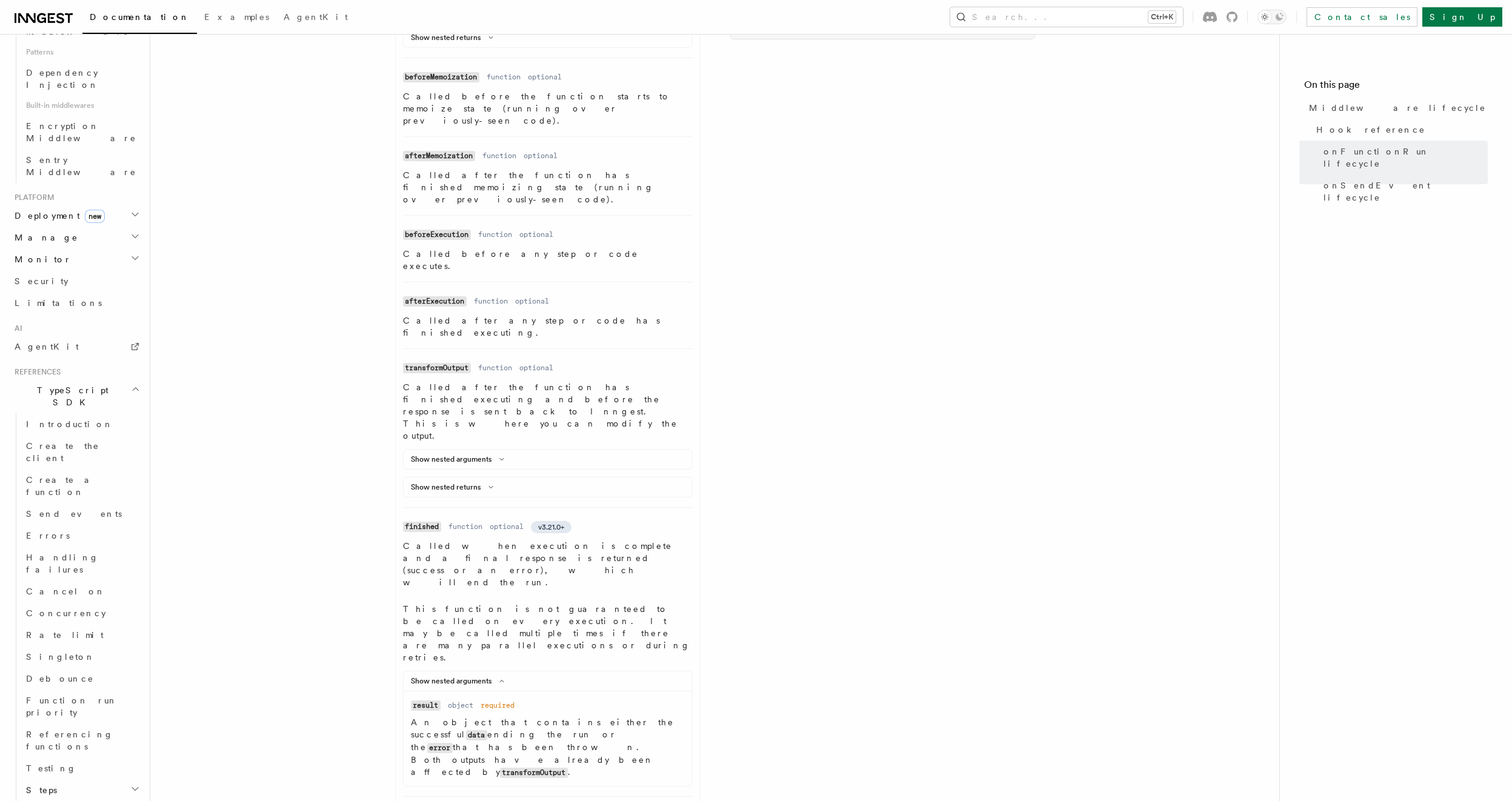
scroll to position [781, 0]
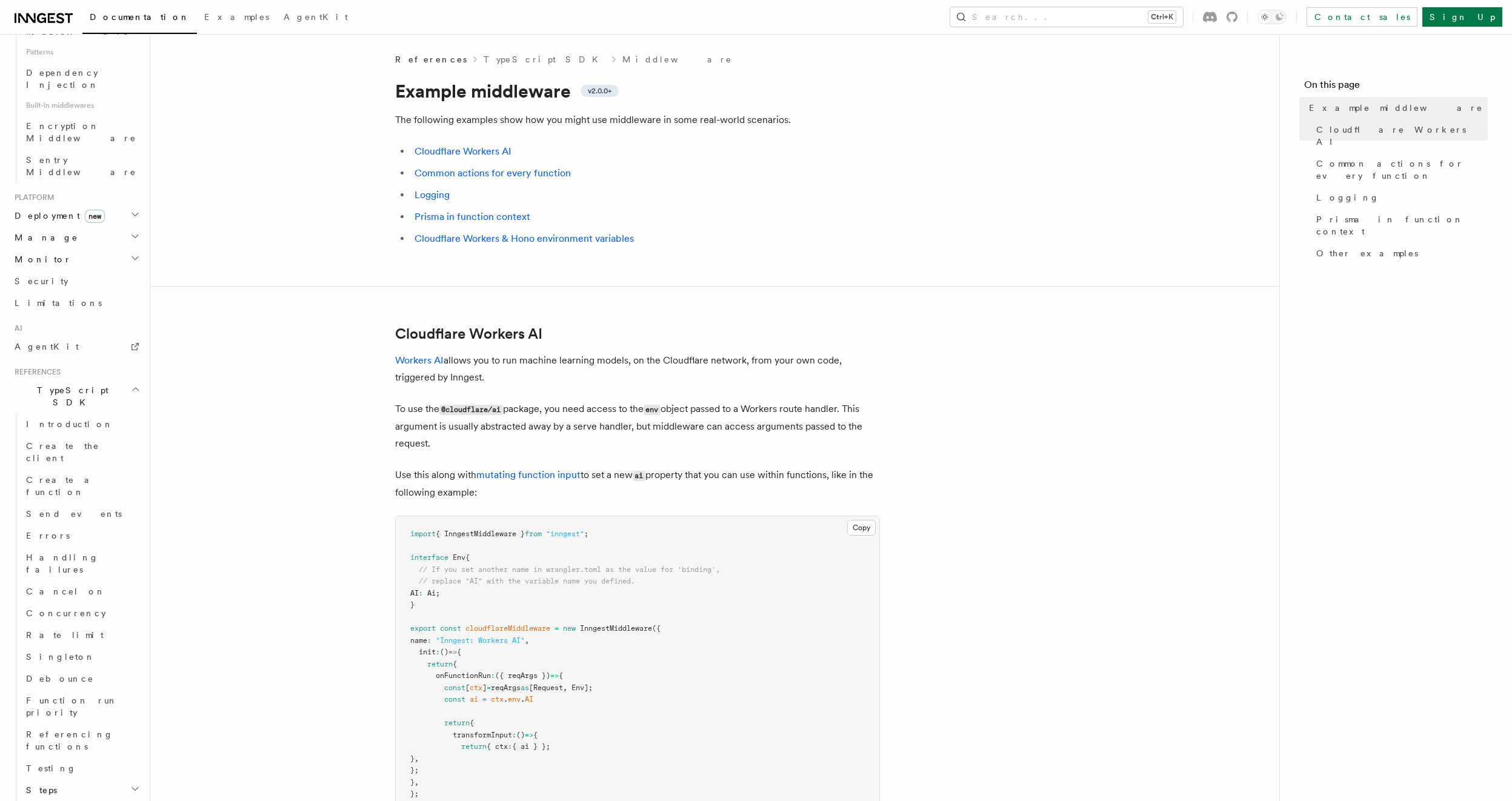
drag, startPoint x: 78, startPoint y: 656, endPoint x: 338, endPoint y: 644, distance: 260.3
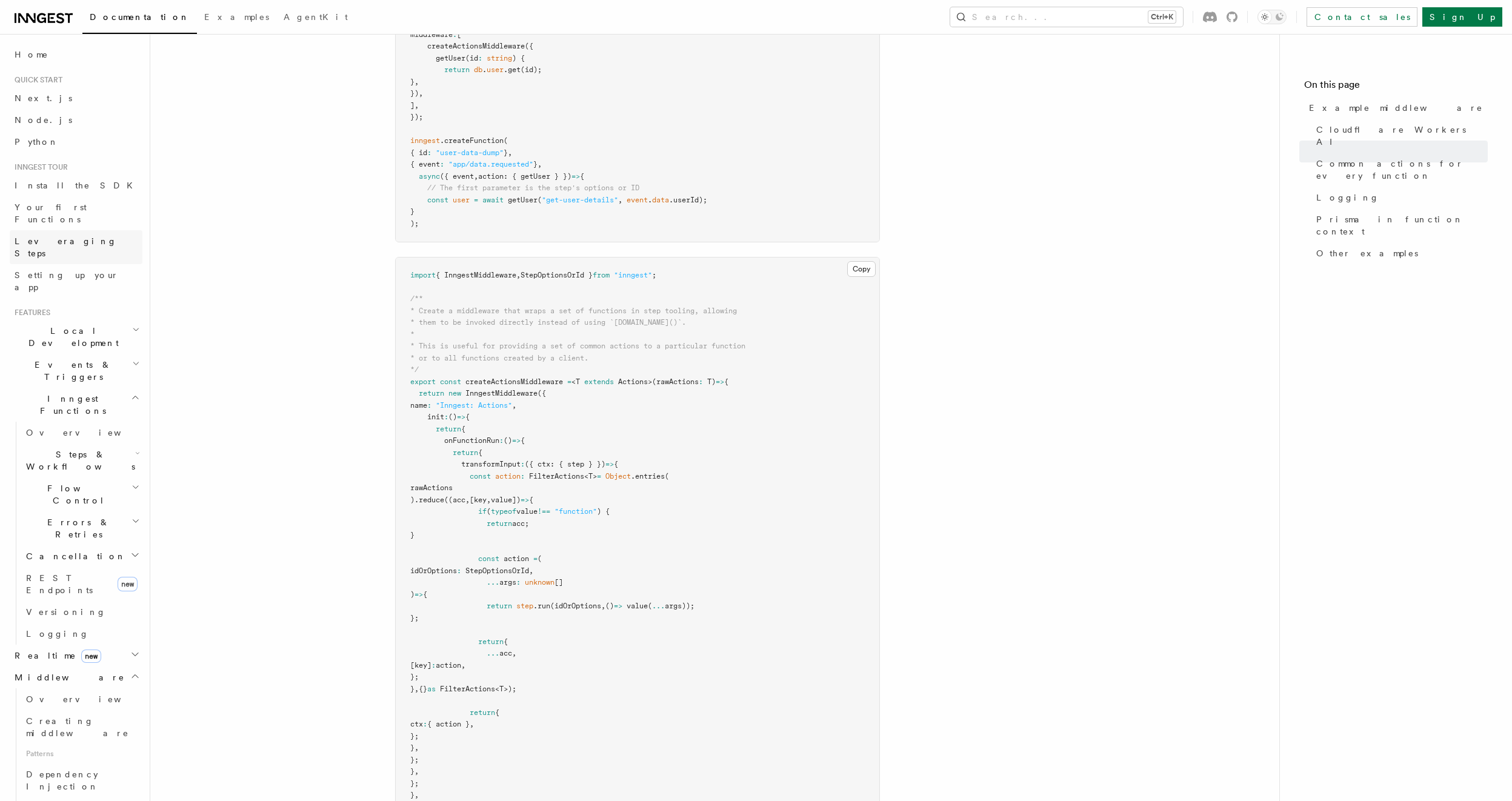
click at [40, 236] on span "Leveraging Steps" at bounding box center [65, 247] width 102 height 22
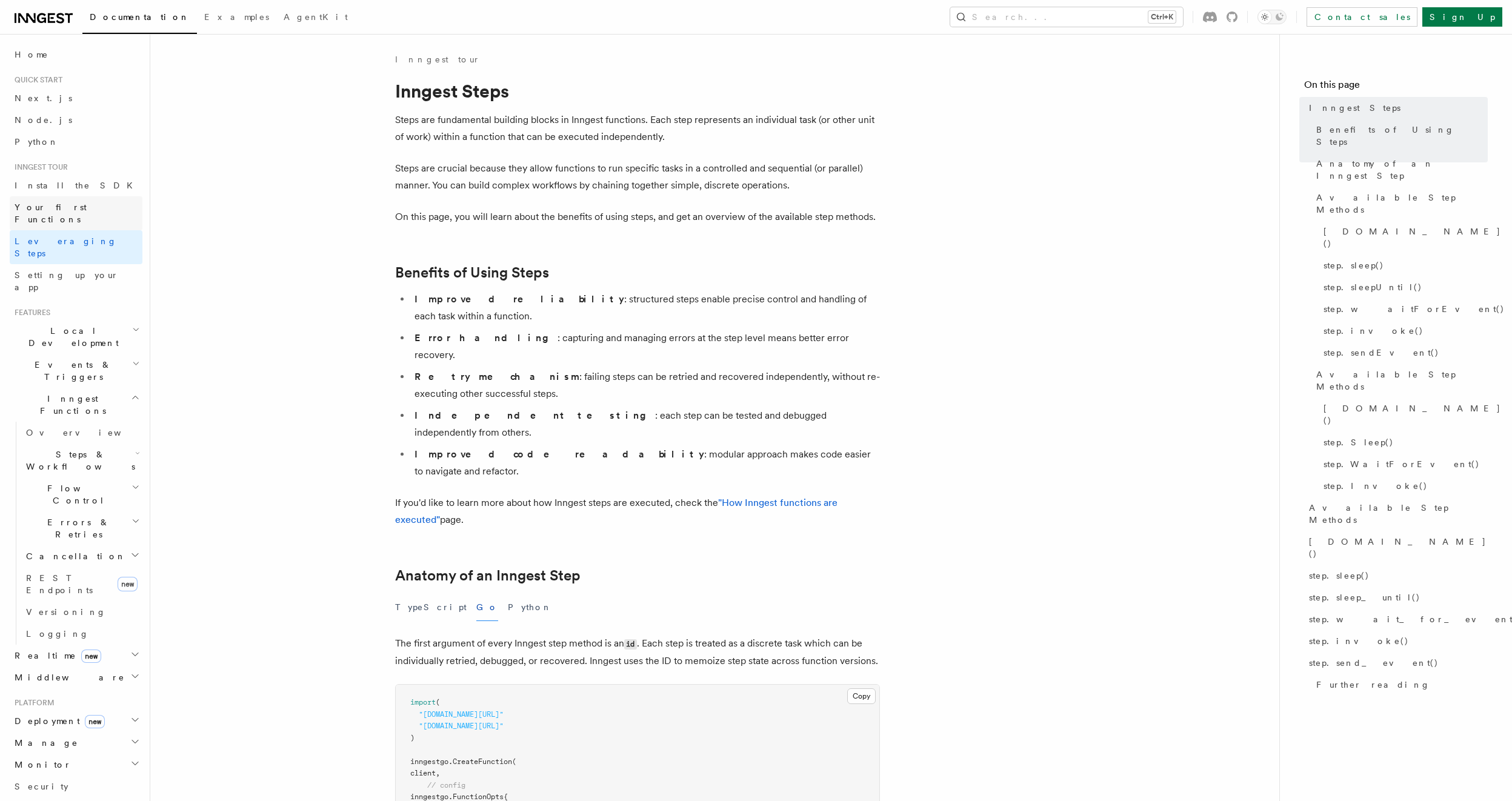
click at [53, 208] on span "Your first Functions" at bounding box center [50, 213] width 72 height 22
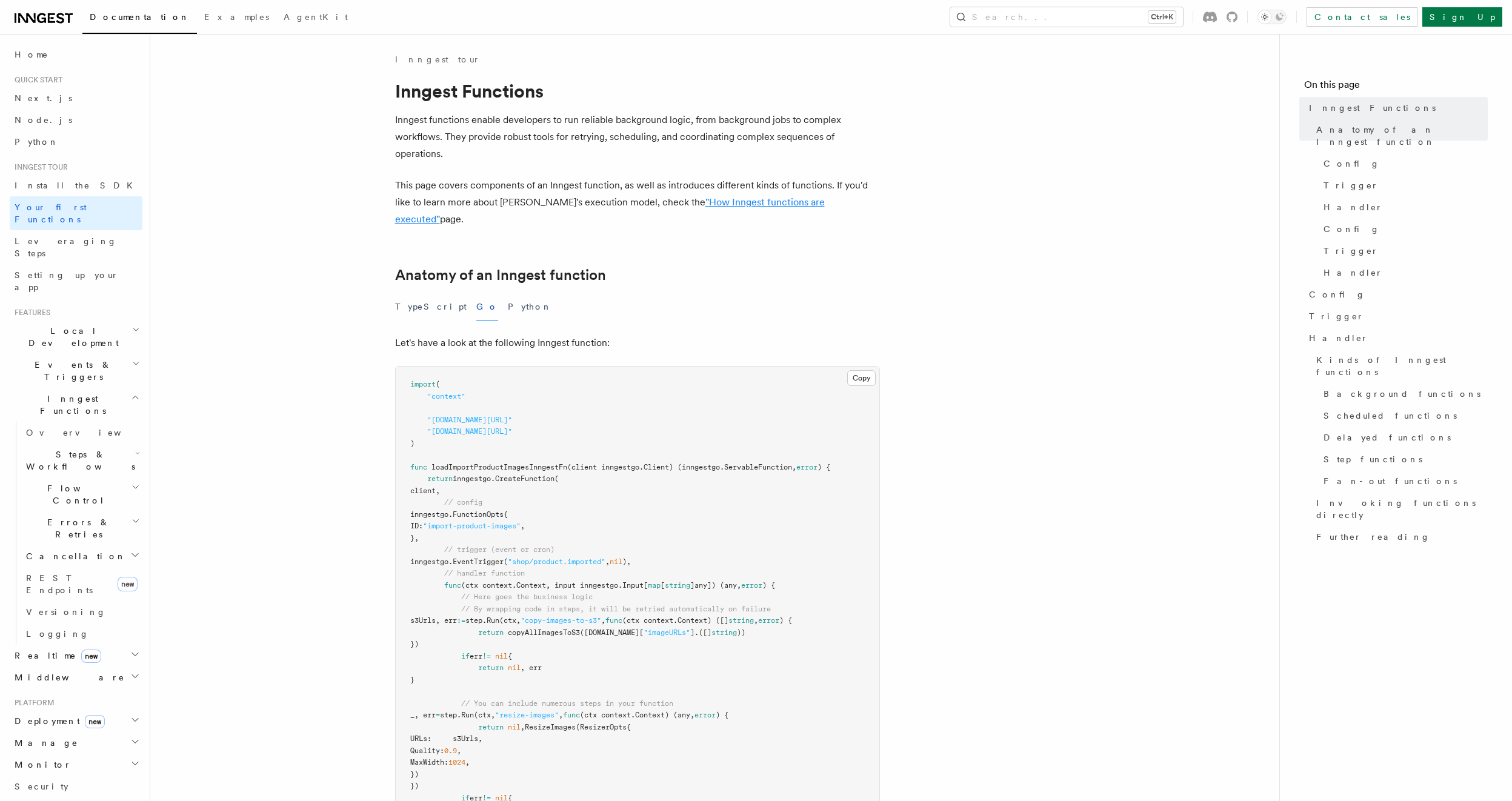
click at [784, 199] on link ""How Inngest functions are executed"" at bounding box center [610, 211] width 430 height 29
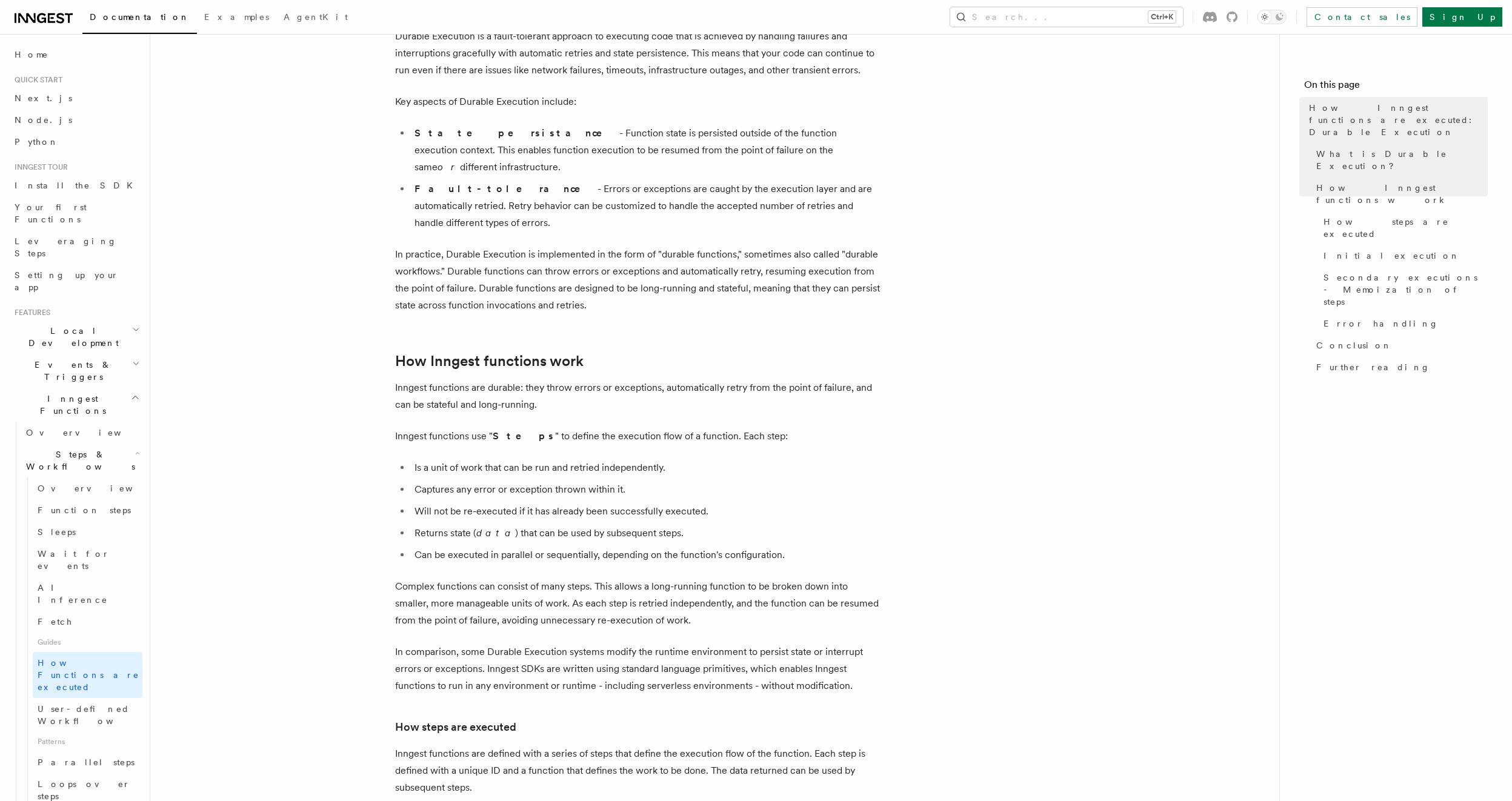
scroll to position [291, 0]
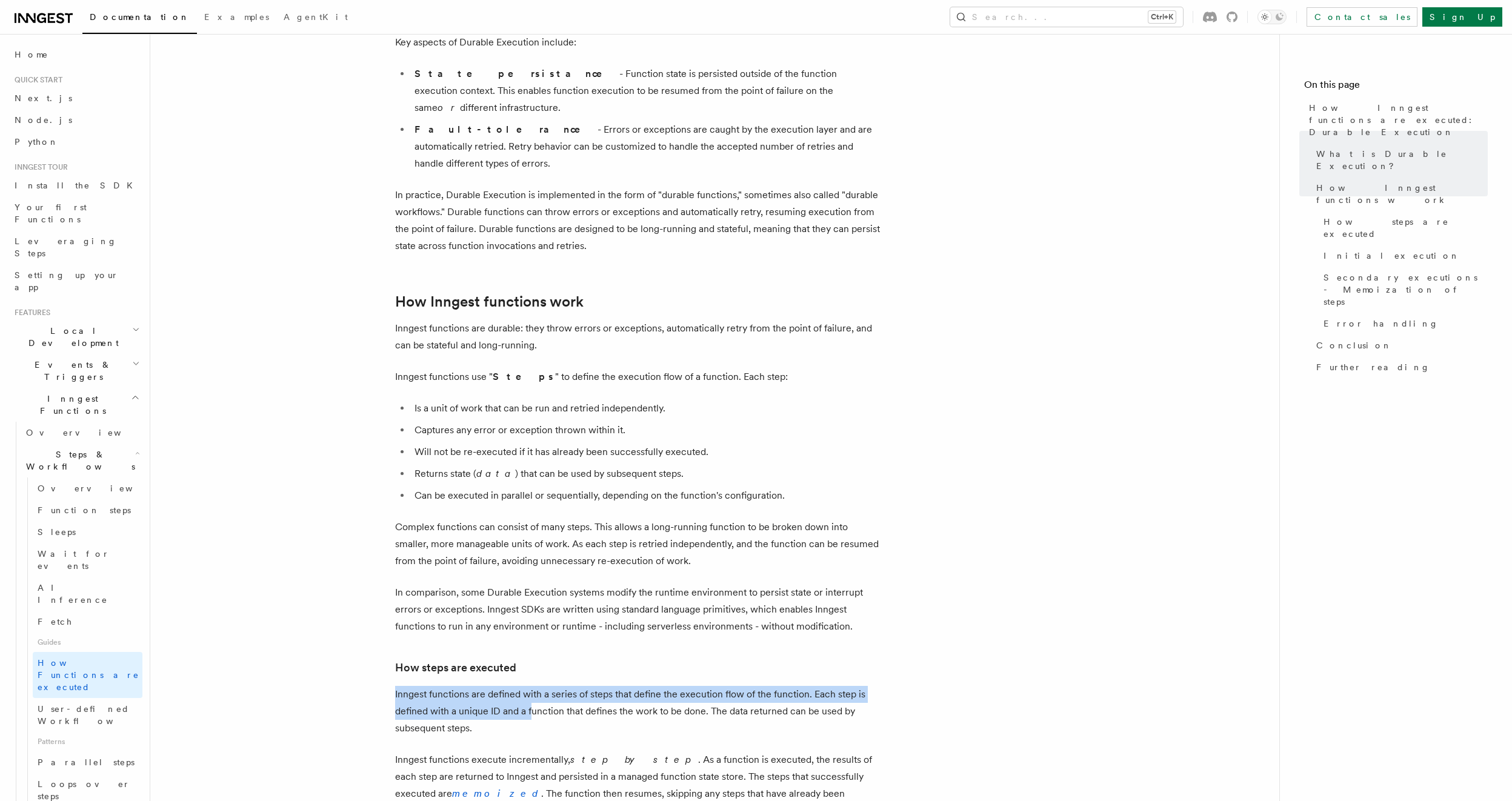
drag, startPoint x: 393, startPoint y: 664, endPoint x: 531, endPoint y: 673, distance: 138.3
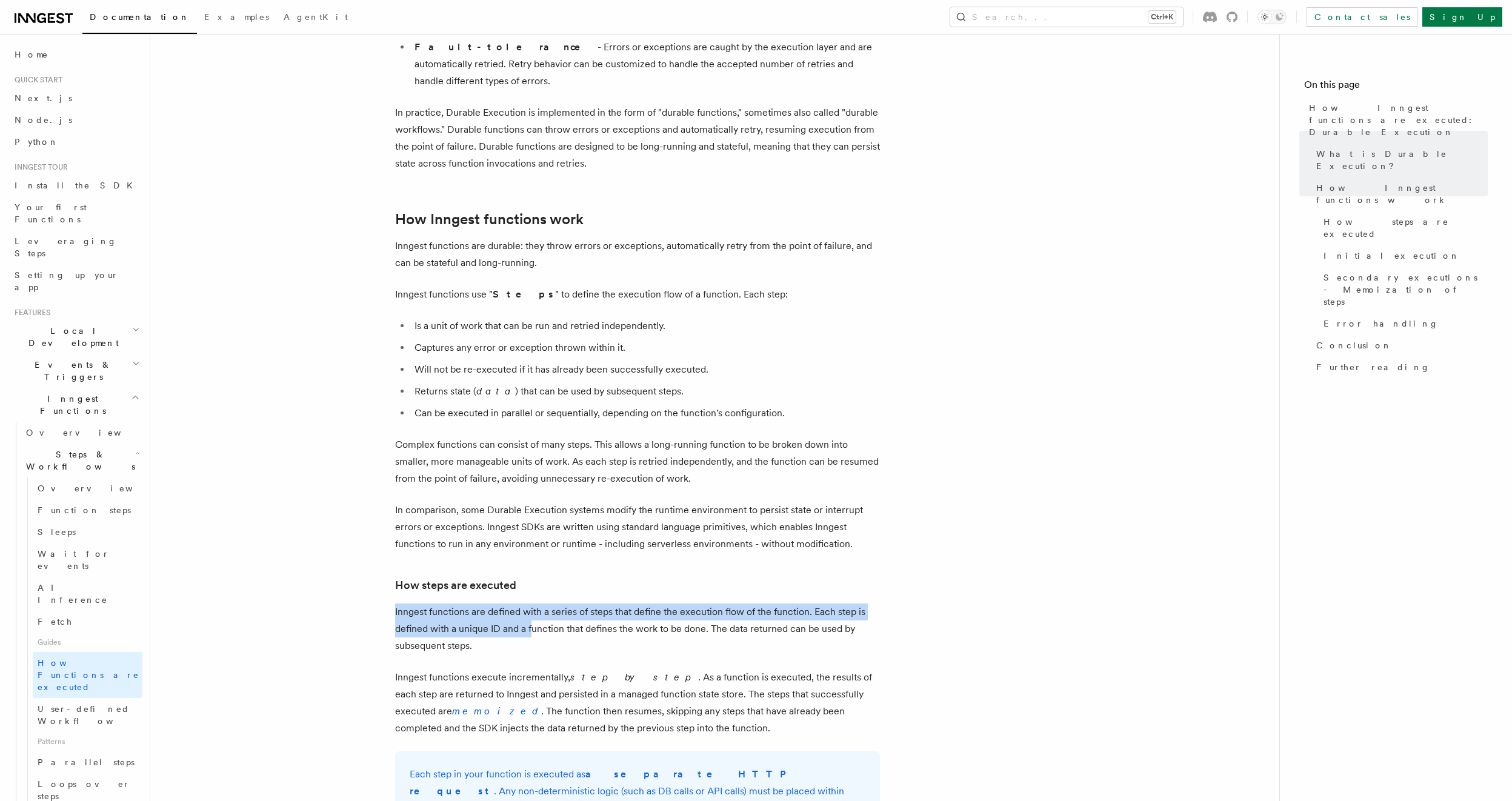
scroll to position [437, 0]
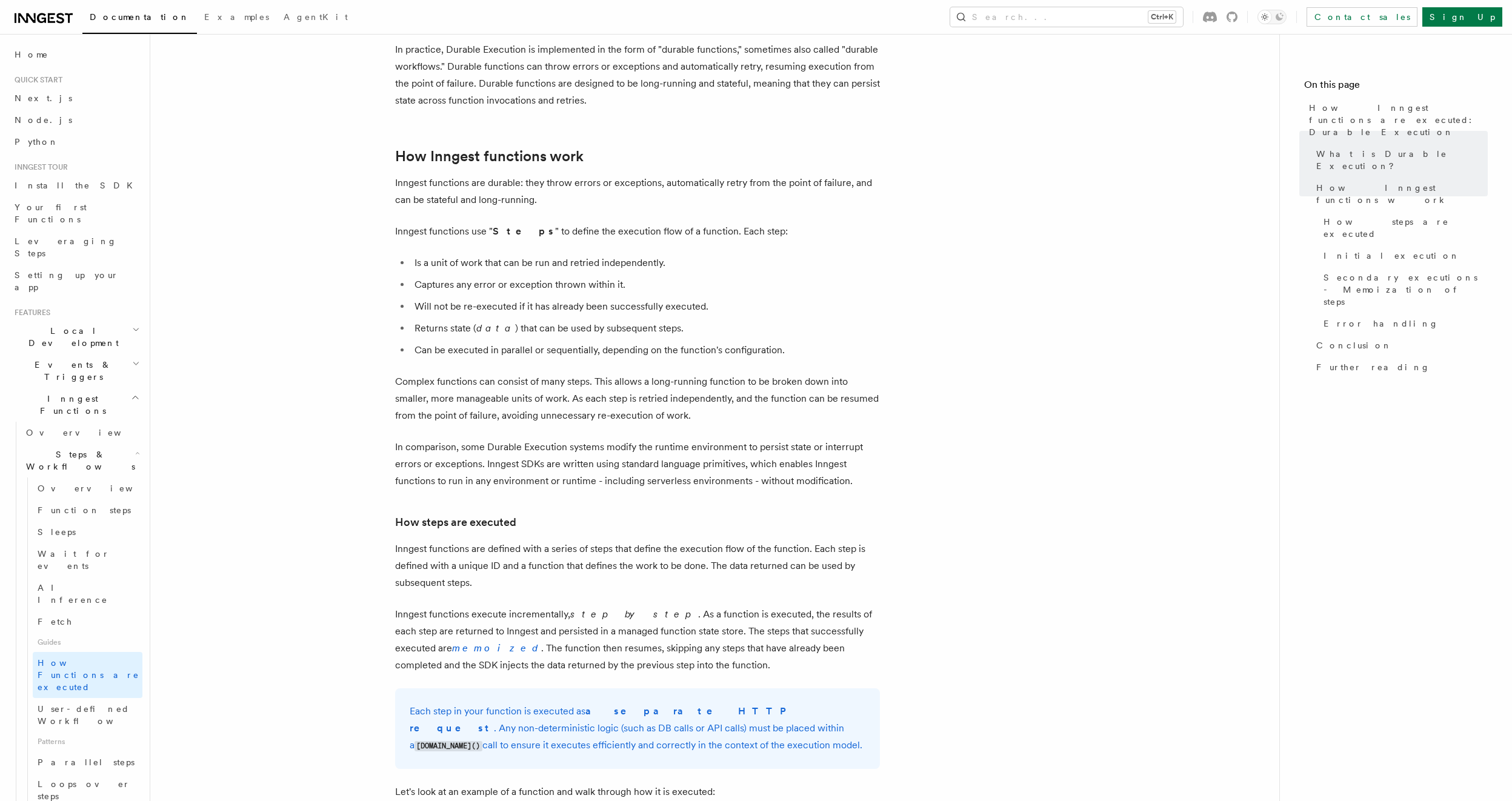
click at [550, 546] on p "Inngest functions are defined with a series of steps that define the execution …" at bounding box center [637, 566] width 484 height 51
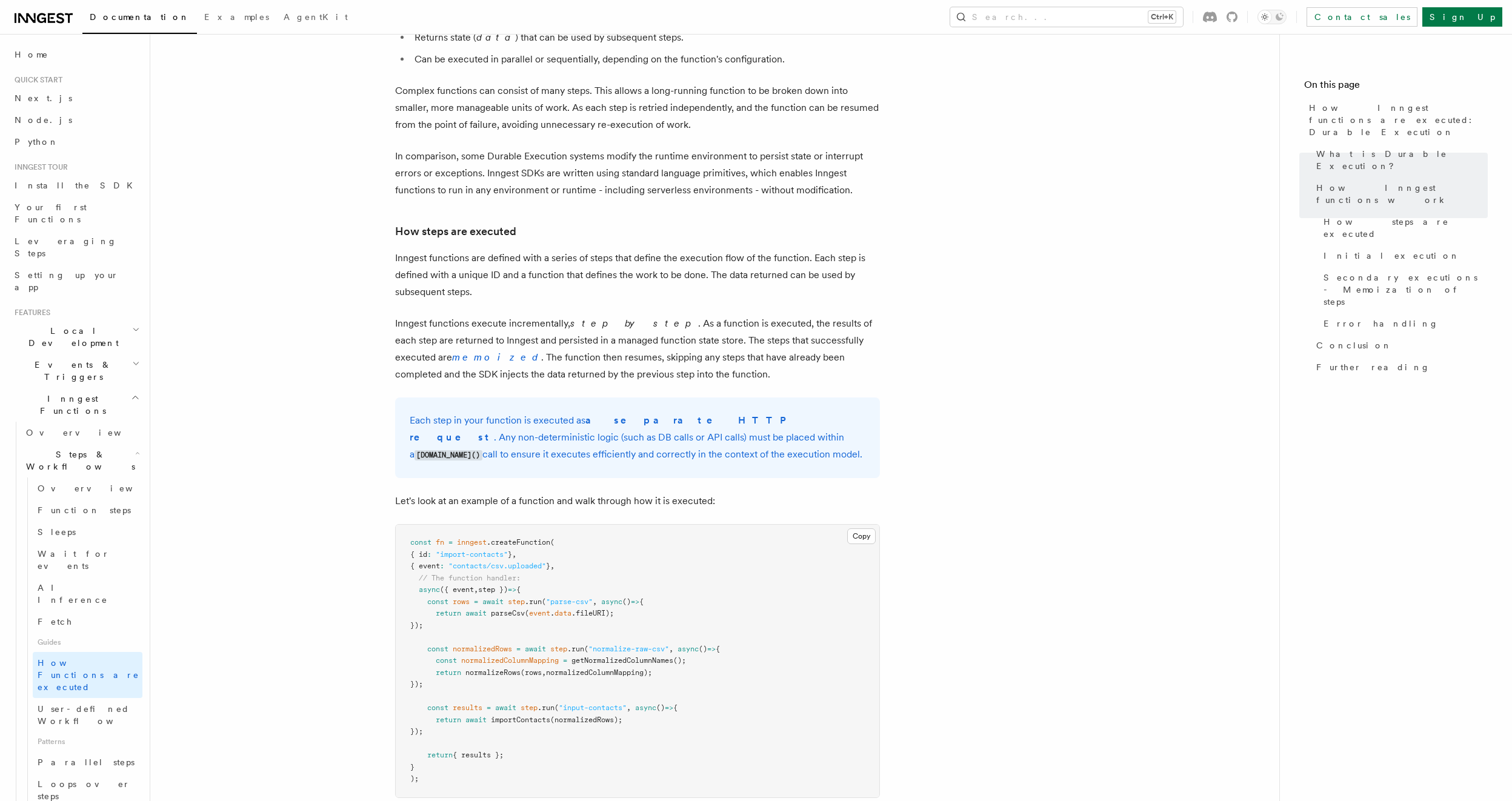
scroll to position [872, 0]
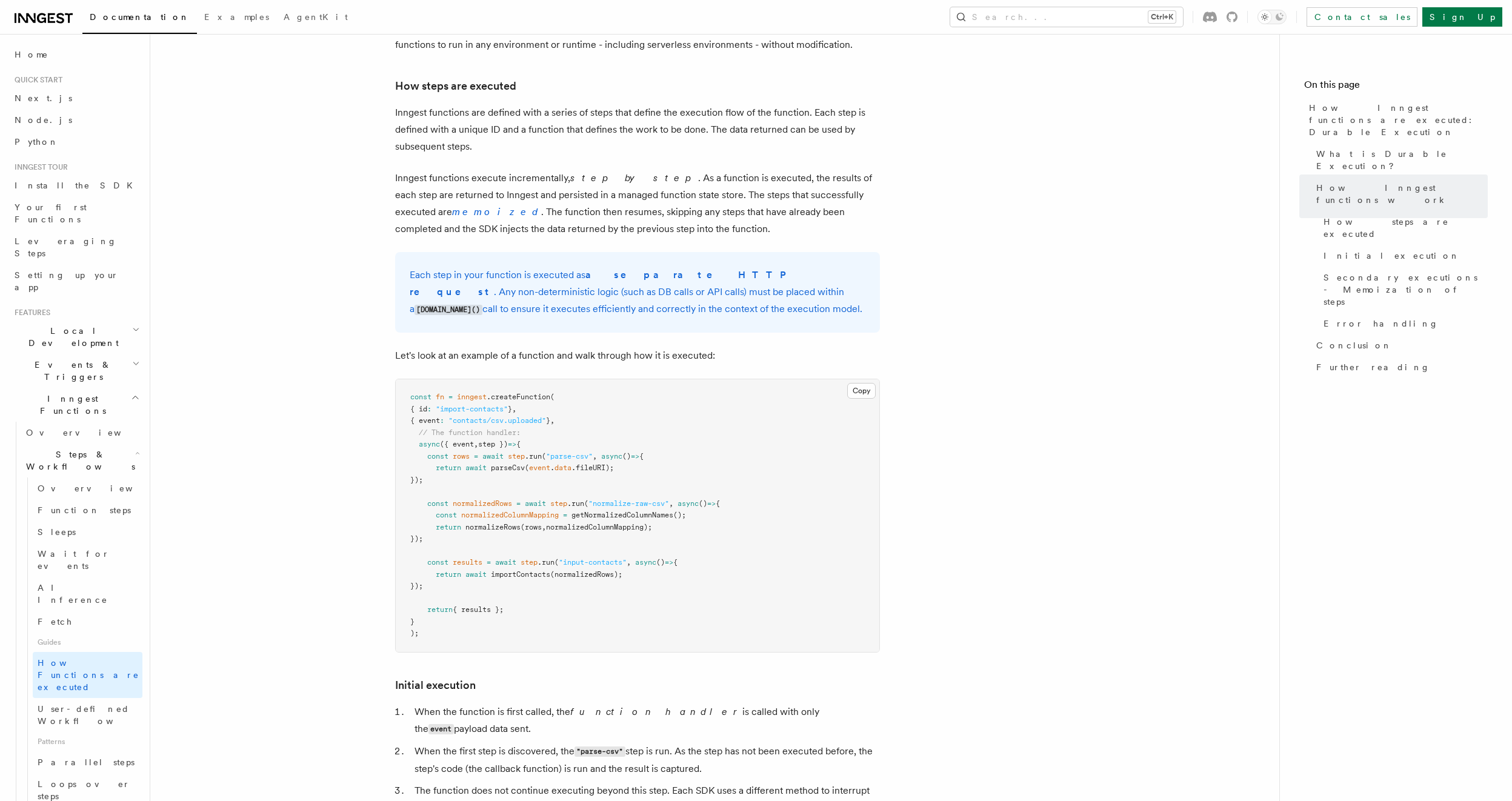
drag, startPoint x: 433, startPoint y: 484, endPoint x: 696, endPoint y: 495, distance: 263.2
click at [696, 495] on pre "const fn = inngest .createFunction ( { id : "import-contacts" } , { event : "co…" at bounding box center [637, 516] width 484 height 273
click at [697, 499] on pre "const fn = inngest .createFunction ( { id : "import-contacts" } , { event : "co…" at bounding box center [637, 516] width 484 height 273
drag, startPoint x: 681, startPoint y: 490, endPoint x: 393, endPoint y: 484, distance: 288.1
click at [393, 484] on article "Features Inngest Functions Steps & Workflows How Inngest functions are executed…" at bounding box center [714, 614] width 1090 height 2867
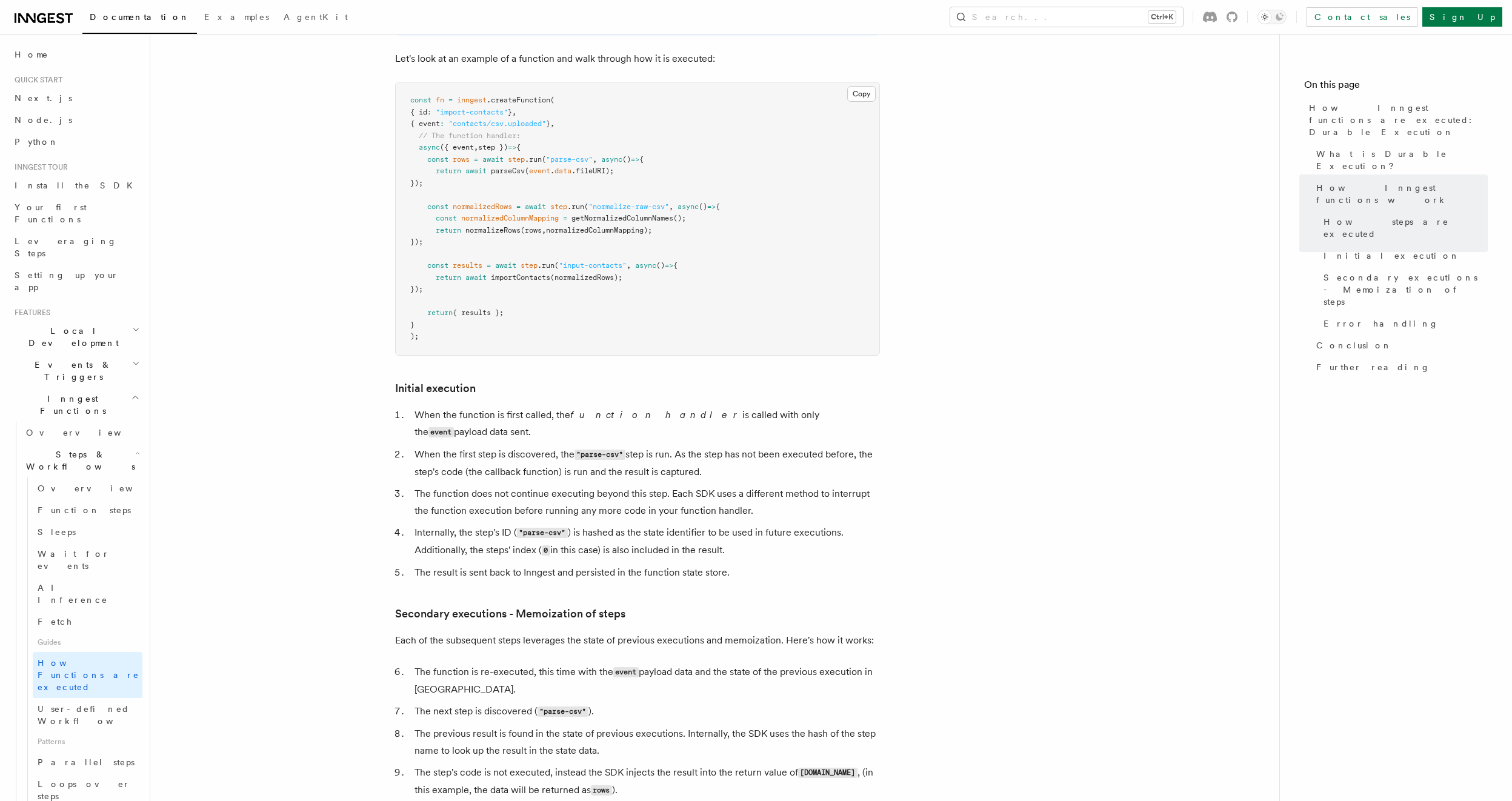
scroll to position [1236, 0]
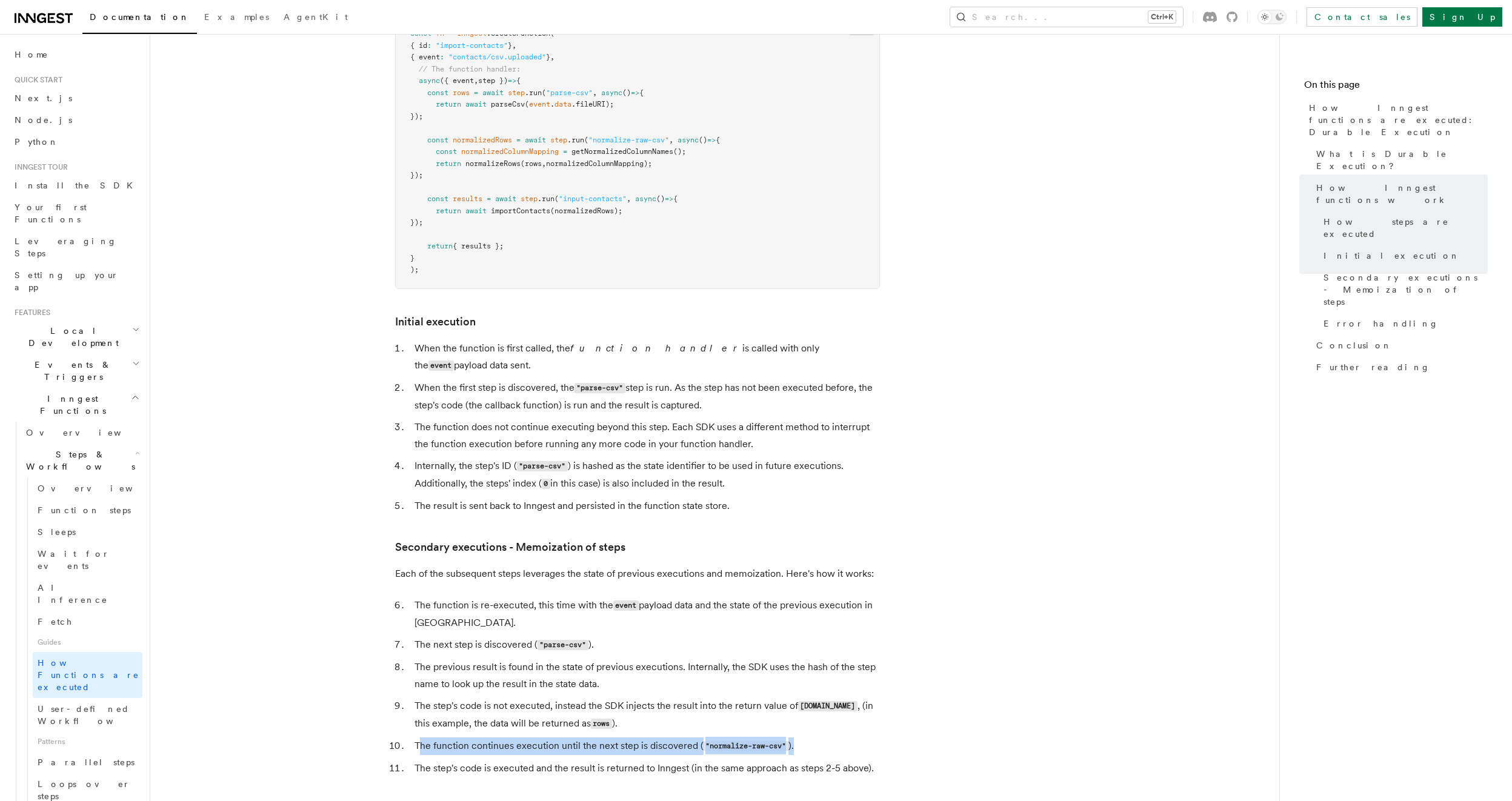
drag, startPoint x: 803, startPoint y: 700, endPoint x: 417, endPoint y: 705, distance: 386.0
click at [417, 582] on li "The function continues execution until the next step is discovered ( "normalize…" at bounding box center [645, 746] width 469 height 18
drag, startPoint x: 417, startPoint y: 696, endPoint x: 824, endPoint y: 701, distance: 407.0
click at [824, 582] on li "The function continues execution until the next step is discovered ( "normalize…" at bounding box center [645, 746] width 469 height 18
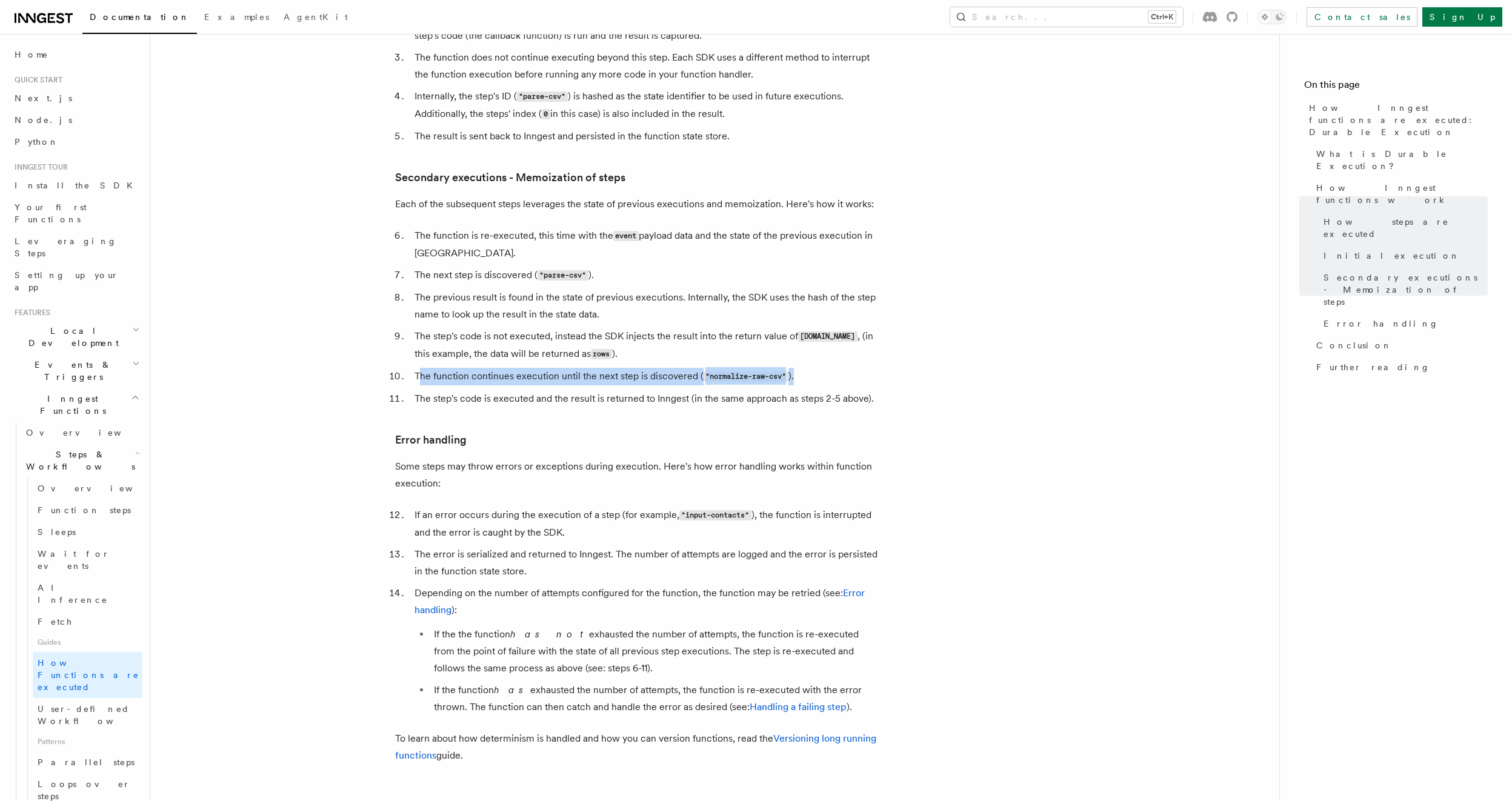
scroll to position [1746, 0]
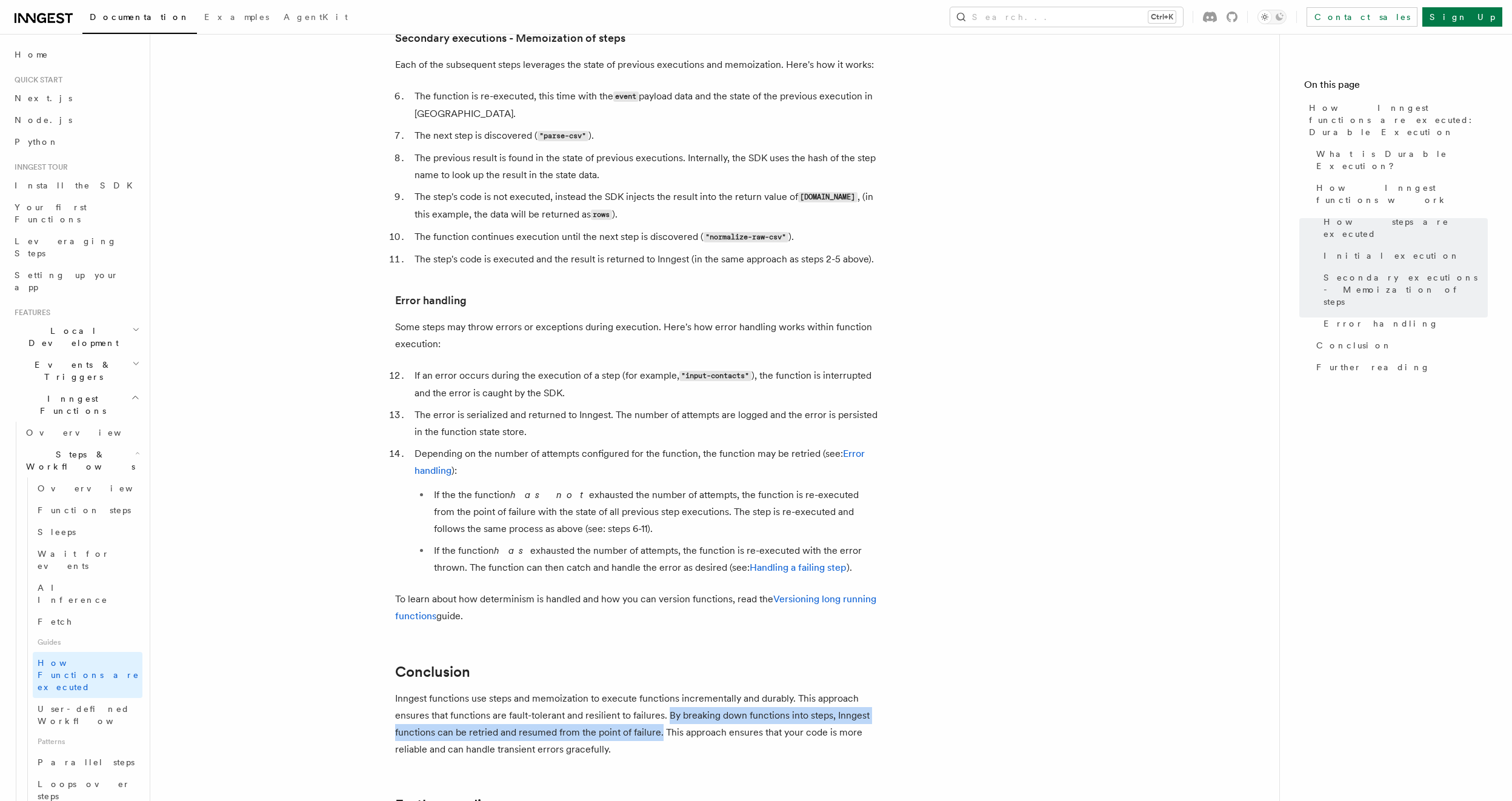
drag, startPoint x: 670, startPoint y: 670, endPoint x: 661, endPoint y: 683, distance: 15.8
click at [661, 582] on p "Inngest functions use steps and memoization to execute functions incrementally …" at bounding box center [637, 724] width 484 height 68
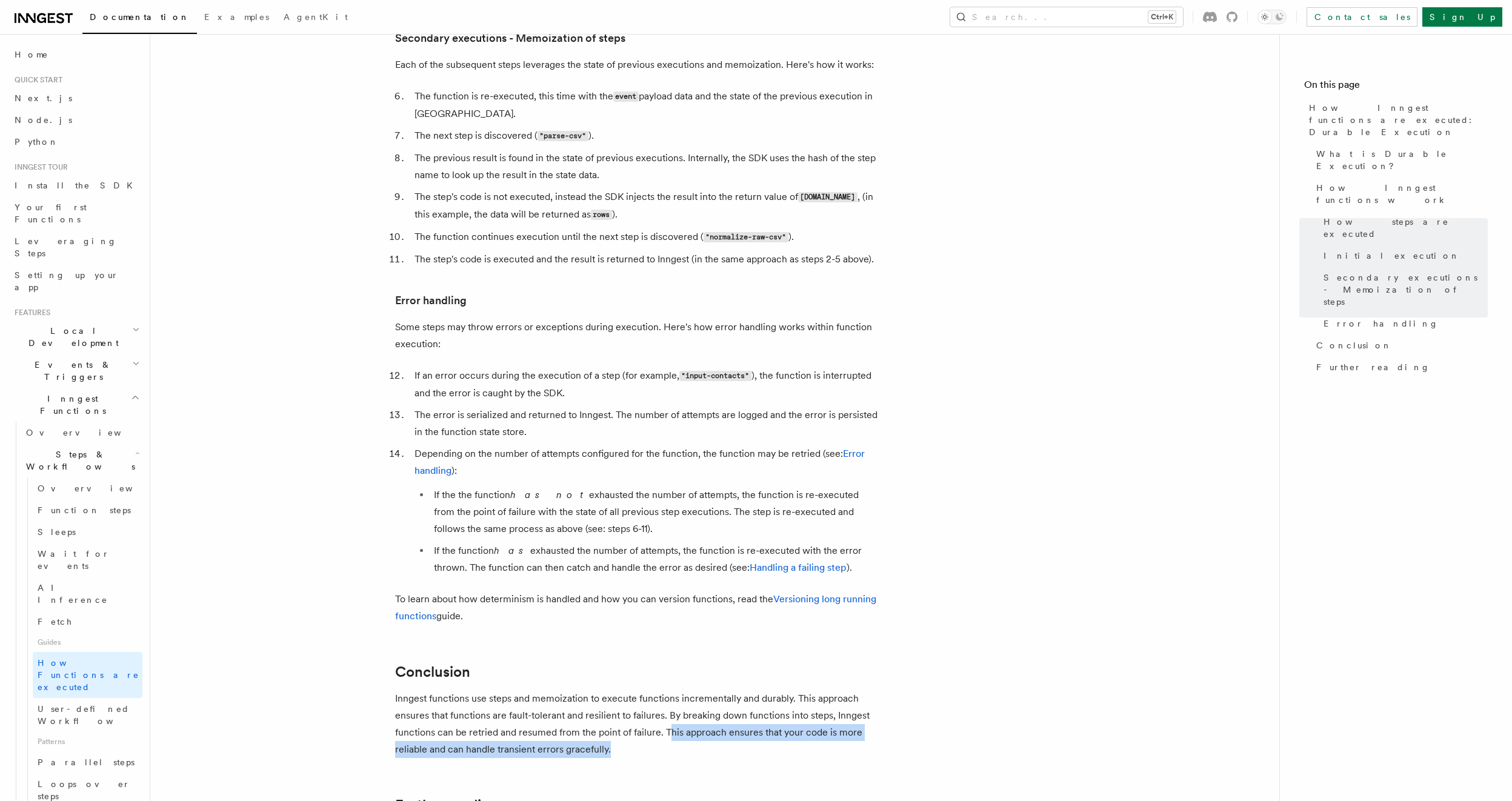
drag, startPoint x: 676, startPoint y: 699, endPoint x: 670, endPoint y: 689, distance: 11.7
click at [670, 582] on p "Inngest functions use steps and memoization to execute functions incrementally …" at bounding box center [637, 724] width 484 height 68
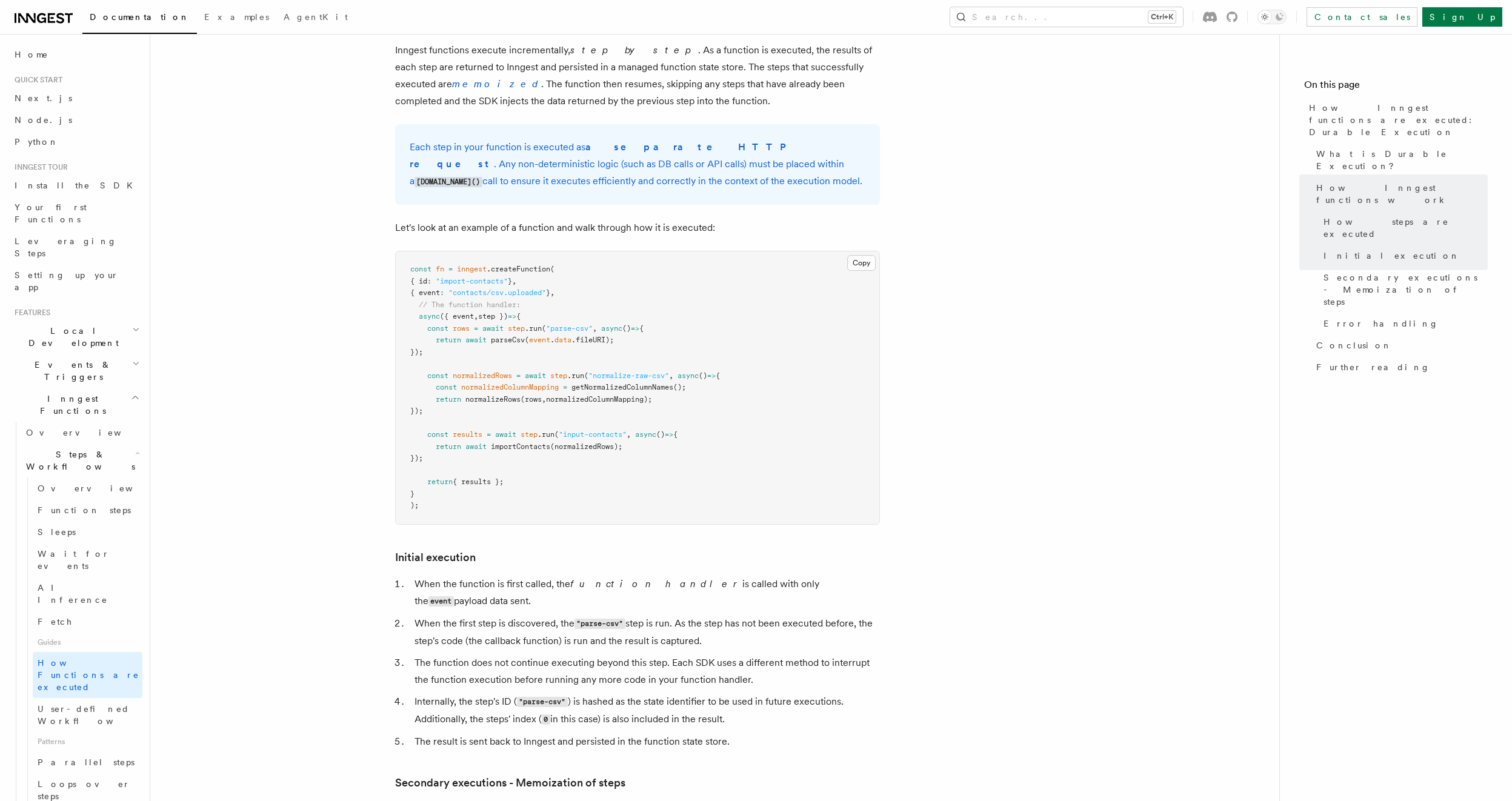
scroll to position [872, 0]
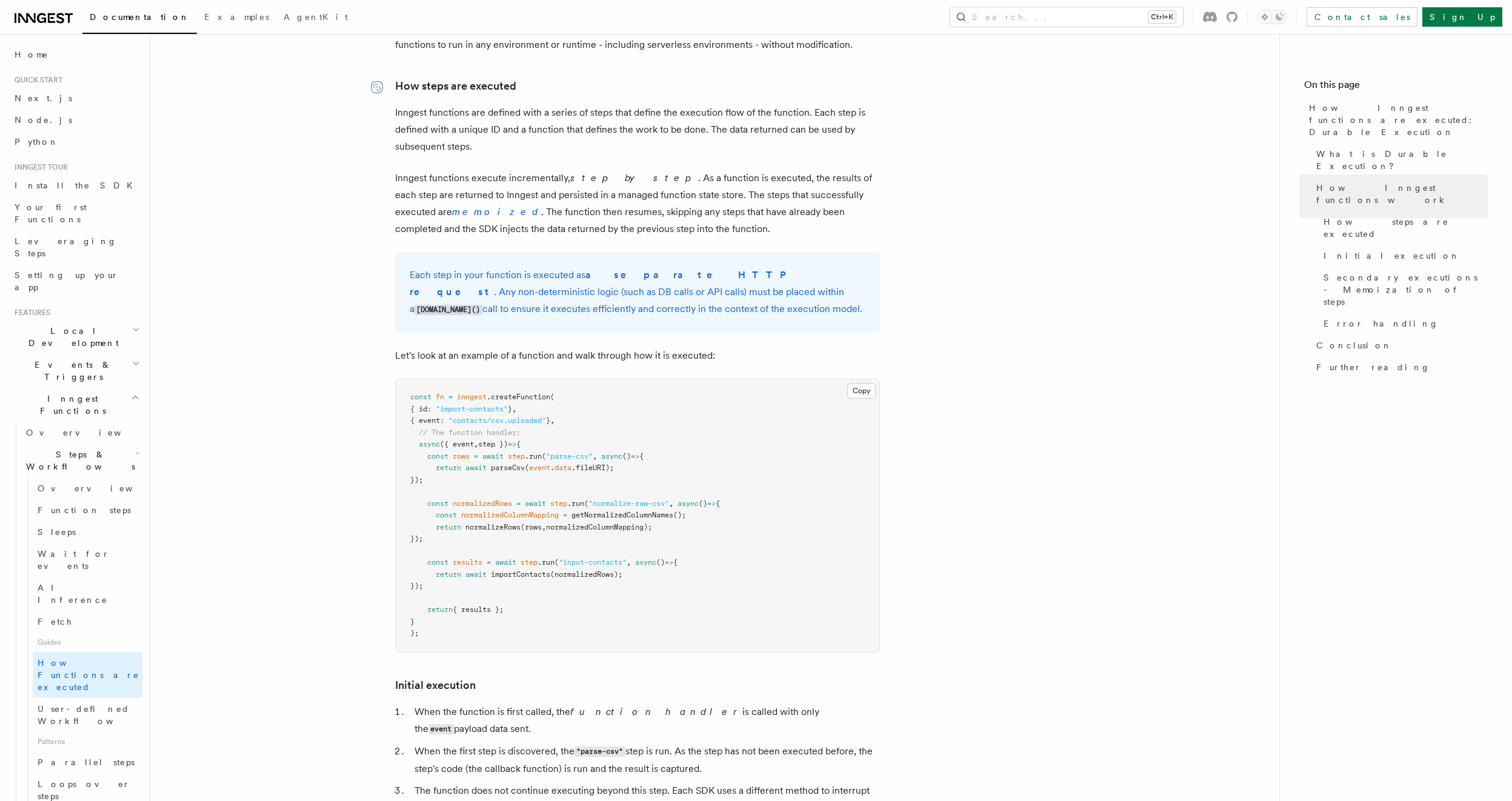
click at [378, 81] on icon at bounding box center [377, 87] width 12 height 12
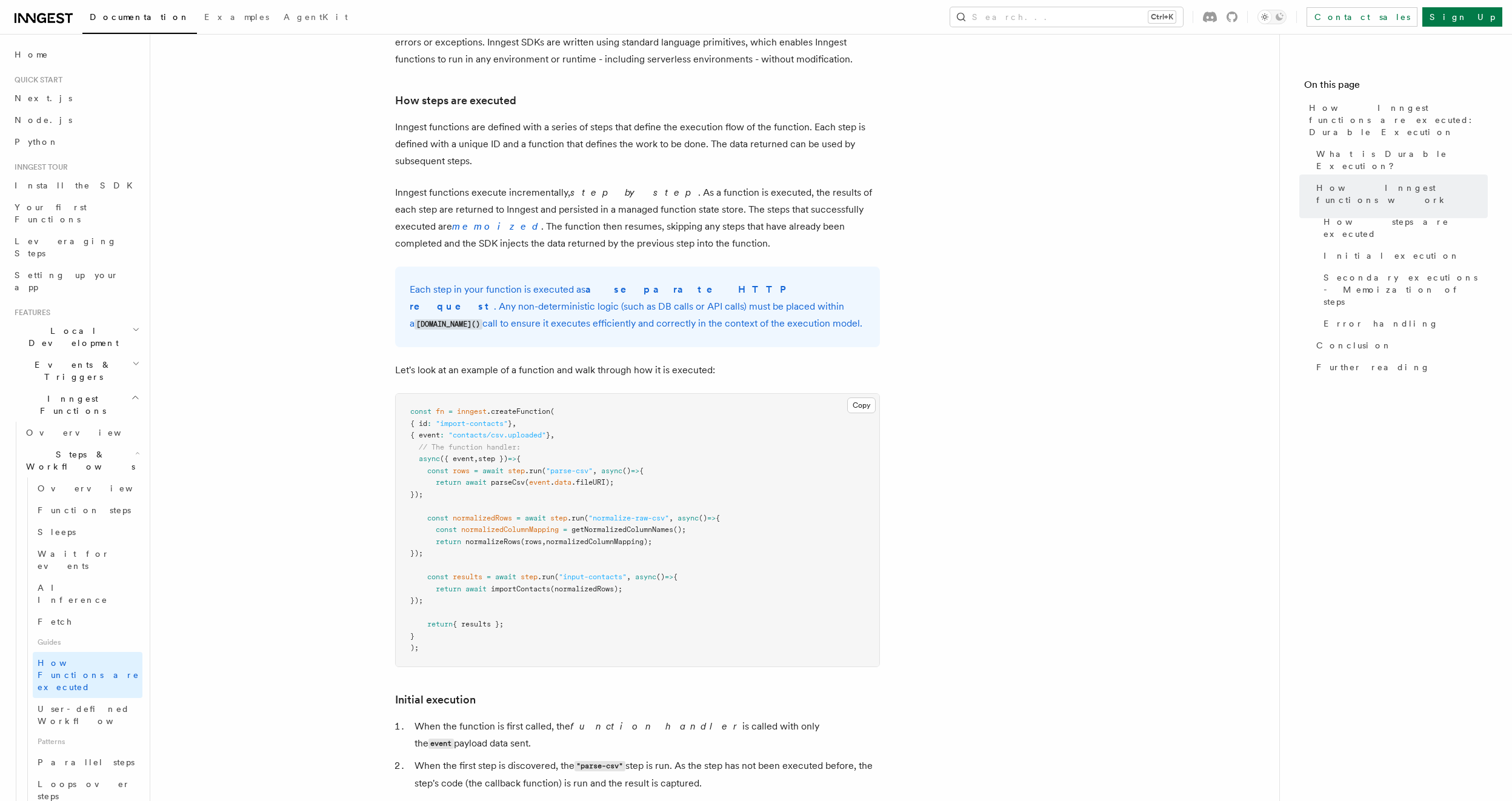
drag, startPoint x: 564, startPoint y: 282, endPoint x: 395, endPoint y: 249, distance: 172.2
click at [395, 267] on div "Each step in your function is executed as a separate HTTP request . Any non-det…" at bounding box center [637, 307] width 484 height 81
copy p "Each step in your function is executed as a separate HTTP request . Any non-det…"
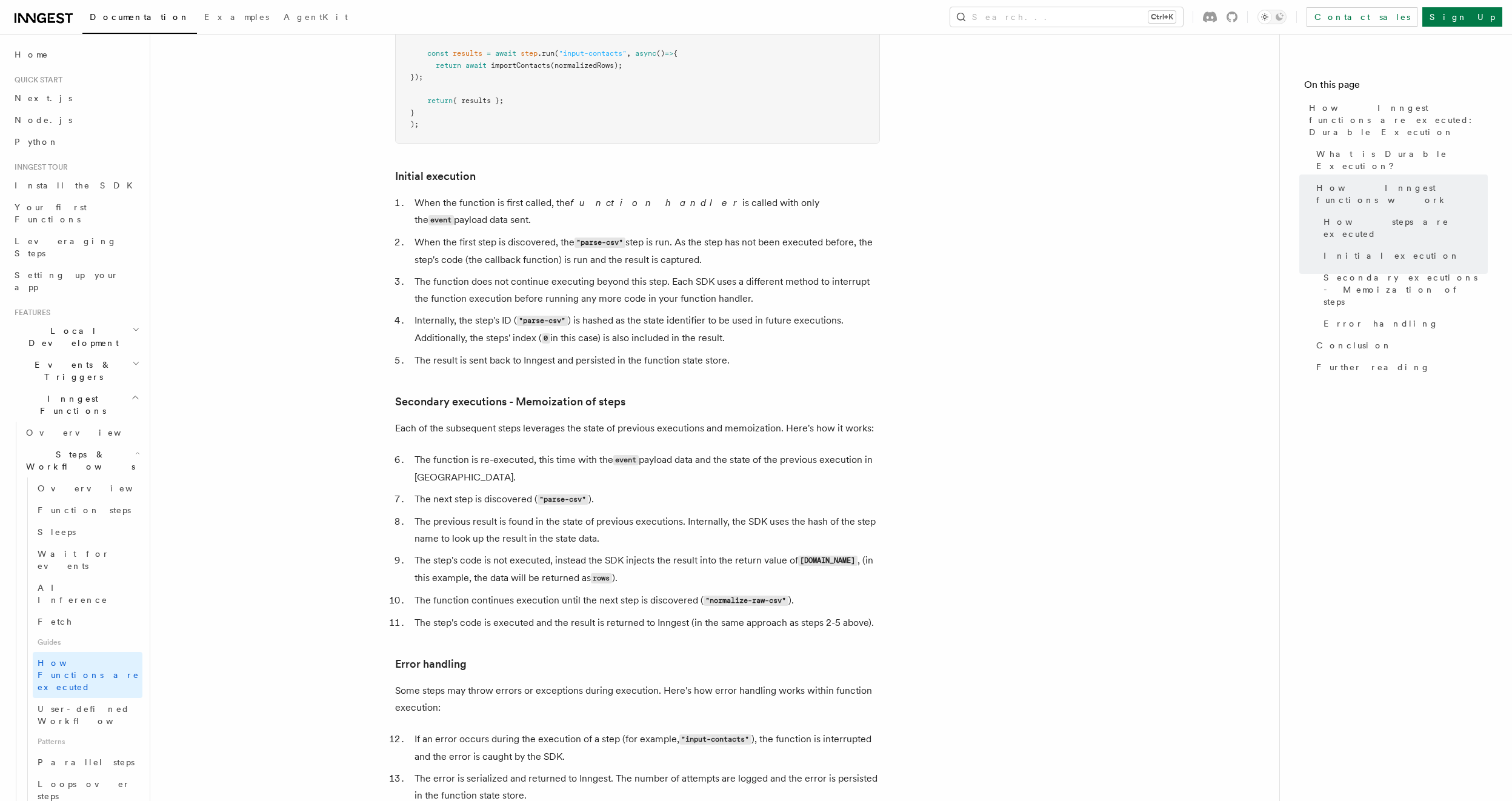
scroll to position [1818, 0]
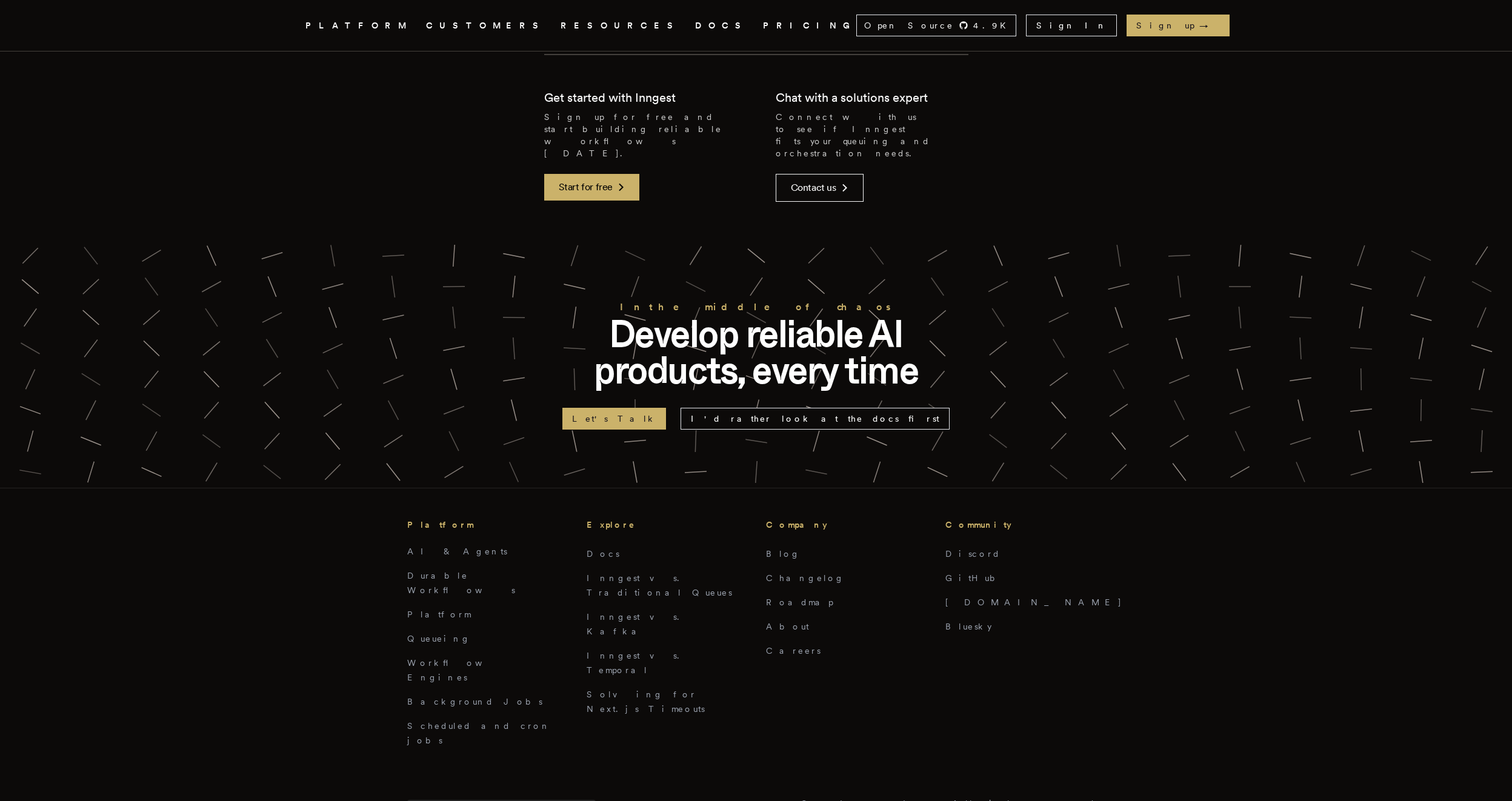
scroll to position [4890, 0]
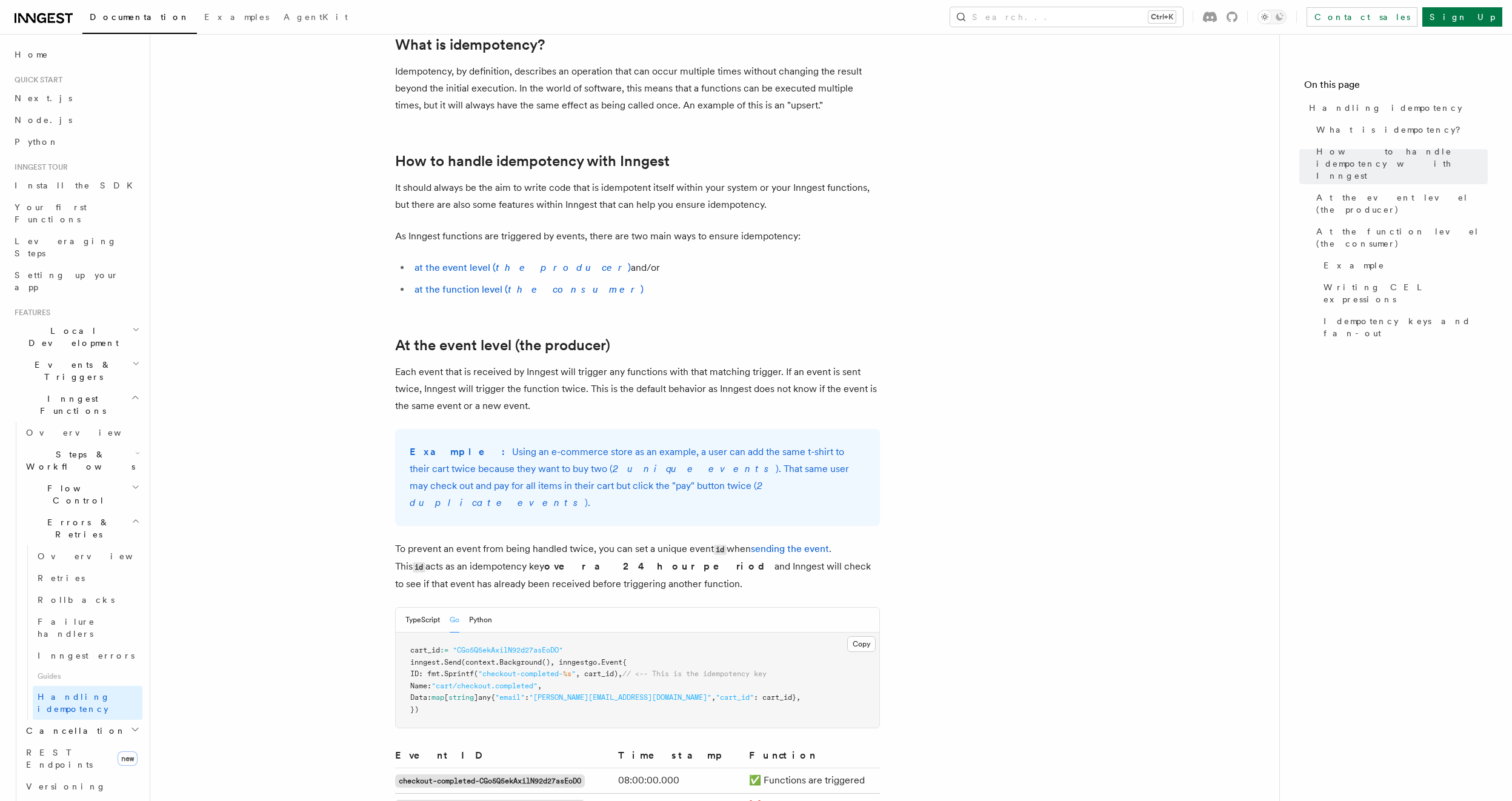
scroll to position [145, 0]
click at [443, 349] on link "At the event level (the producer)" at bounding box center [503, 348] width 215 height 17
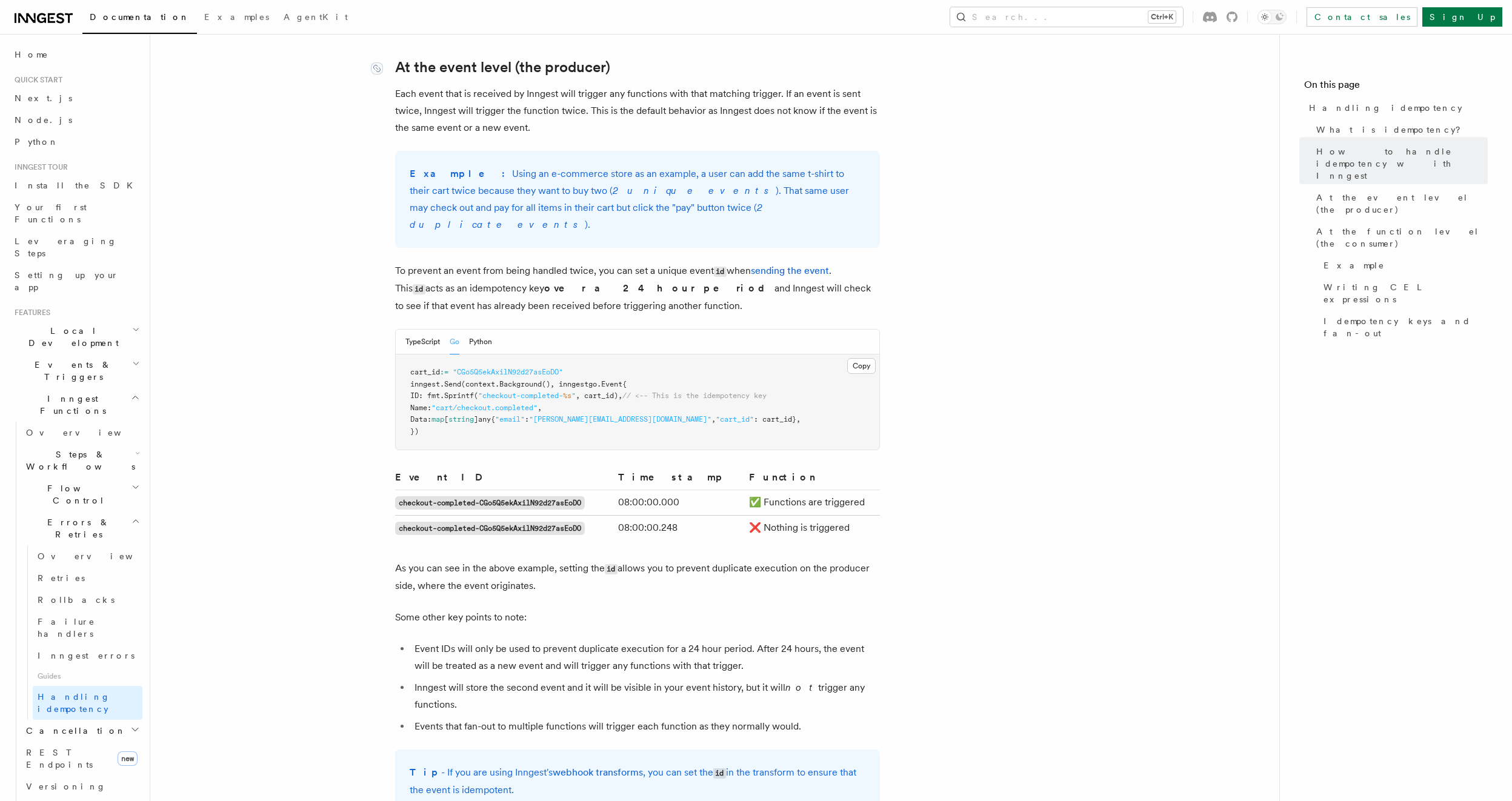
scroll to position [427, 0]
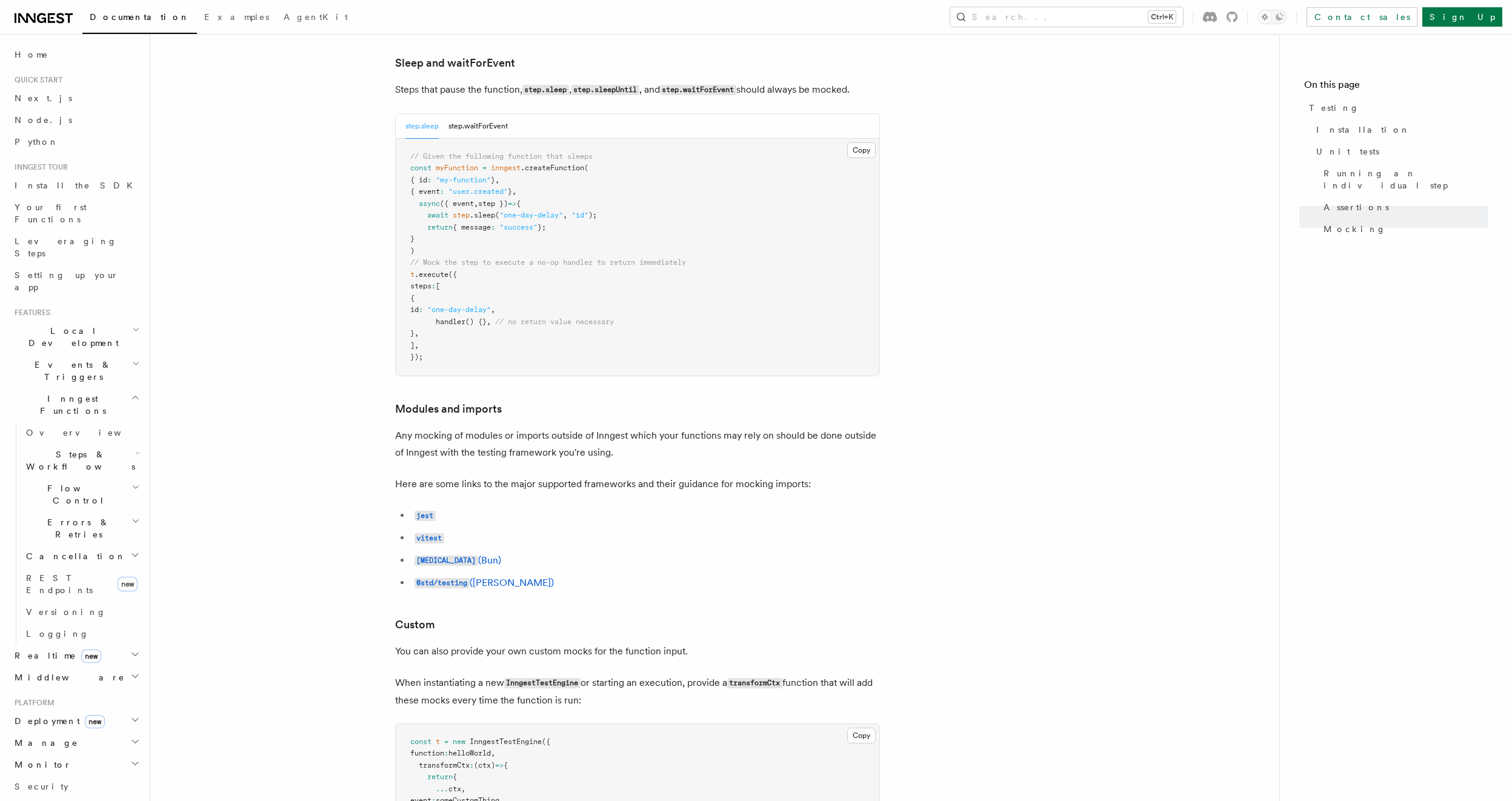
scroll to position [3782, 0]
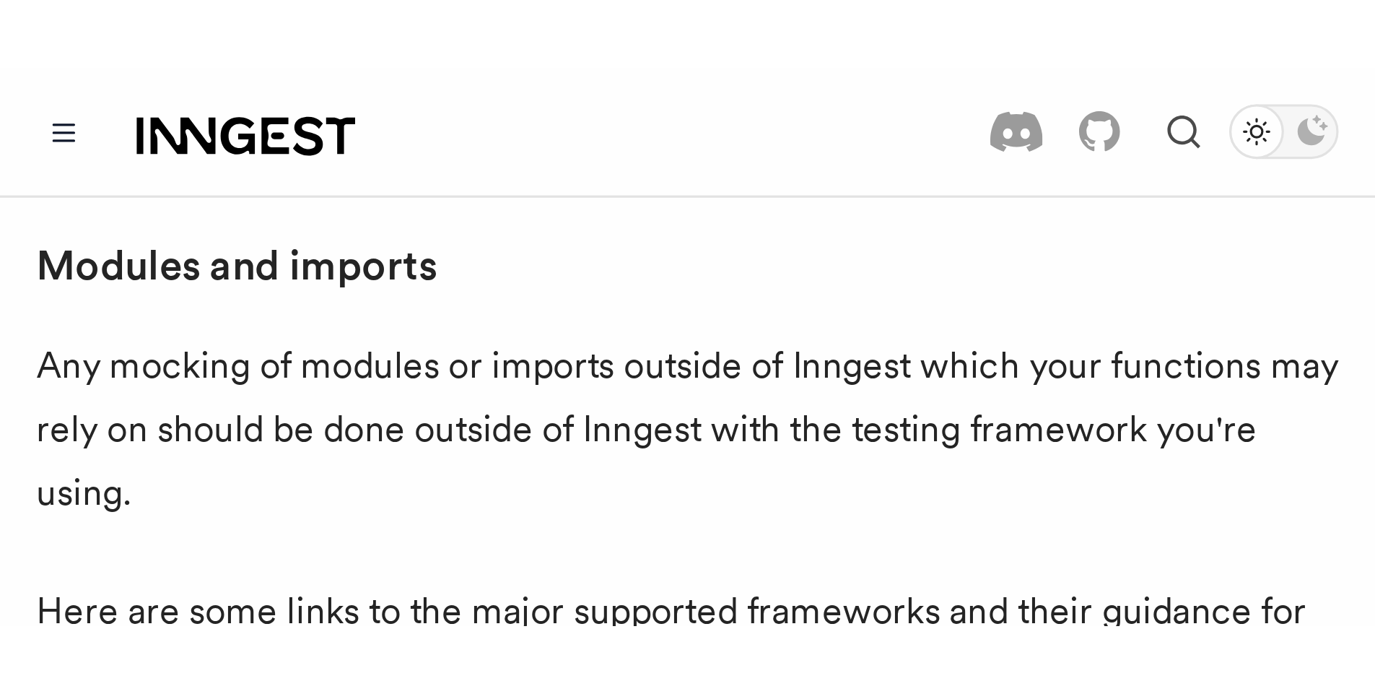
scroll to position [4716, 0]
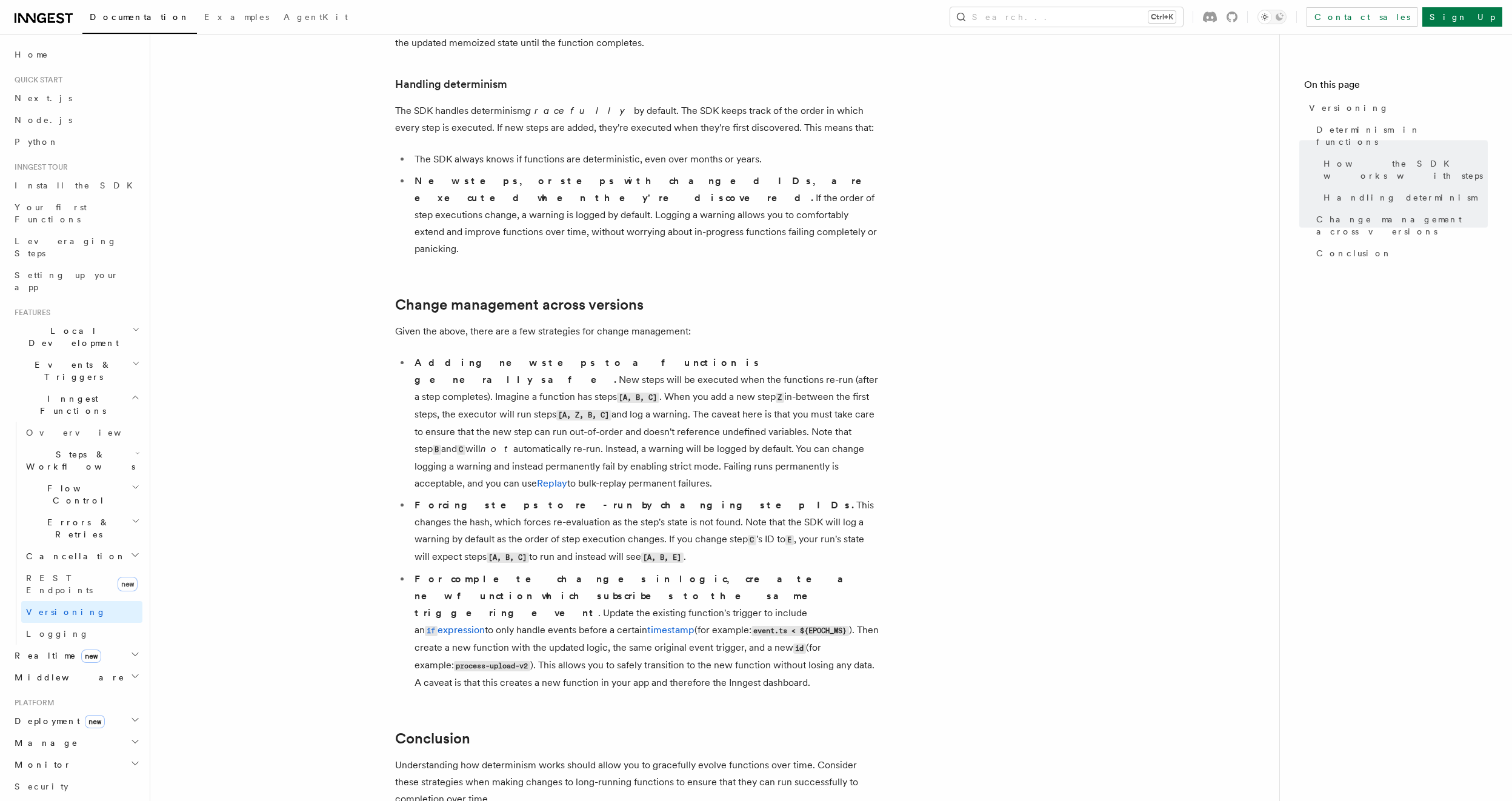
scroll to position [546, 0]
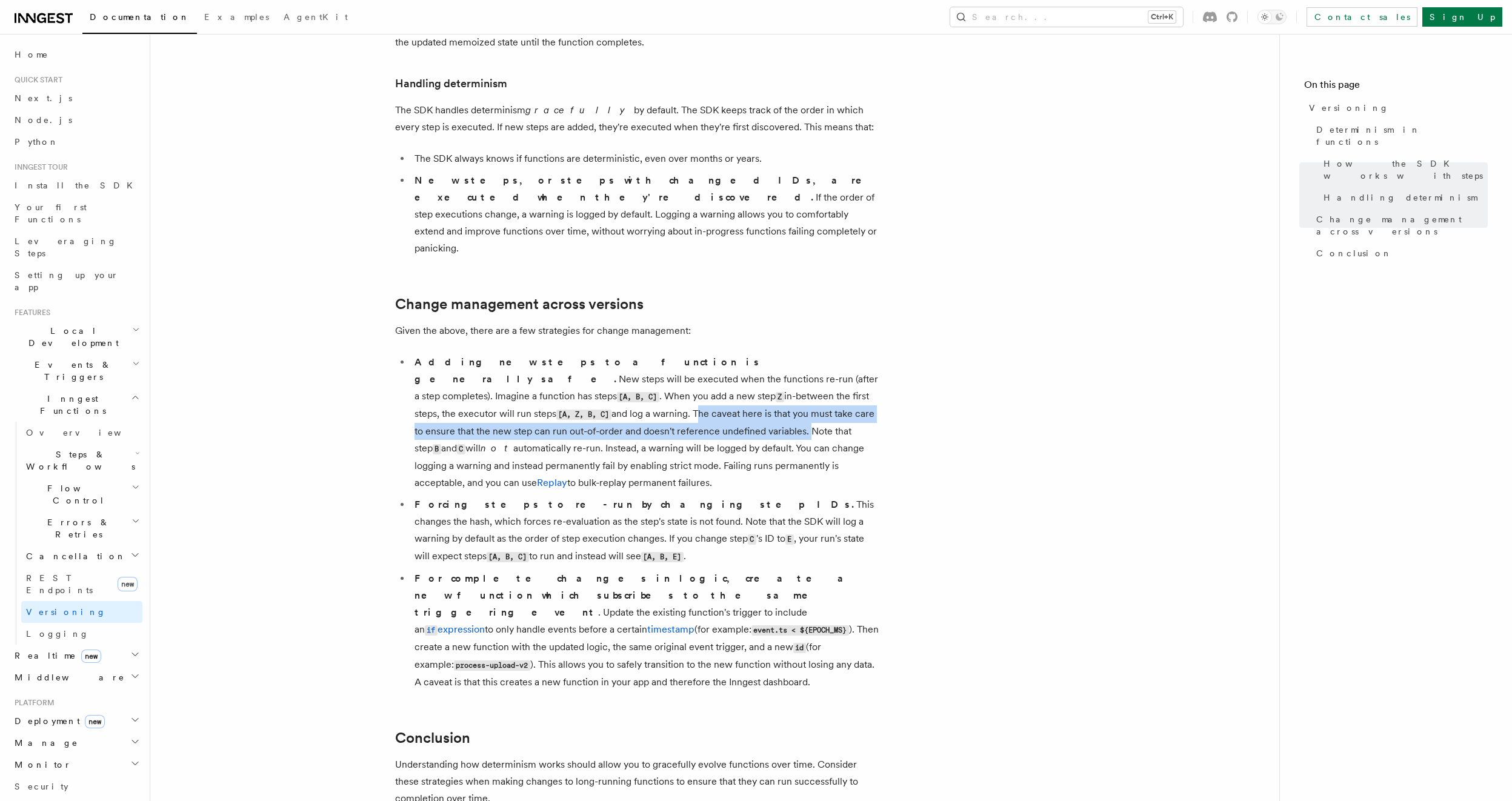
drag, startPoint x: 732, startPoint y: 348, endPoint x: 848, endPoint y: 369, distance: 117.9
click at [848, 369] on li "Adding new steps to a function is generally safe. New steps will be executed wh…" at bounding box center [645, 423] width 469 height 138
copy li "The caveat here is that you must take care to ensure that the new step can run …"
